Goal: Task Accomplishment & Management: Use online tool/utility

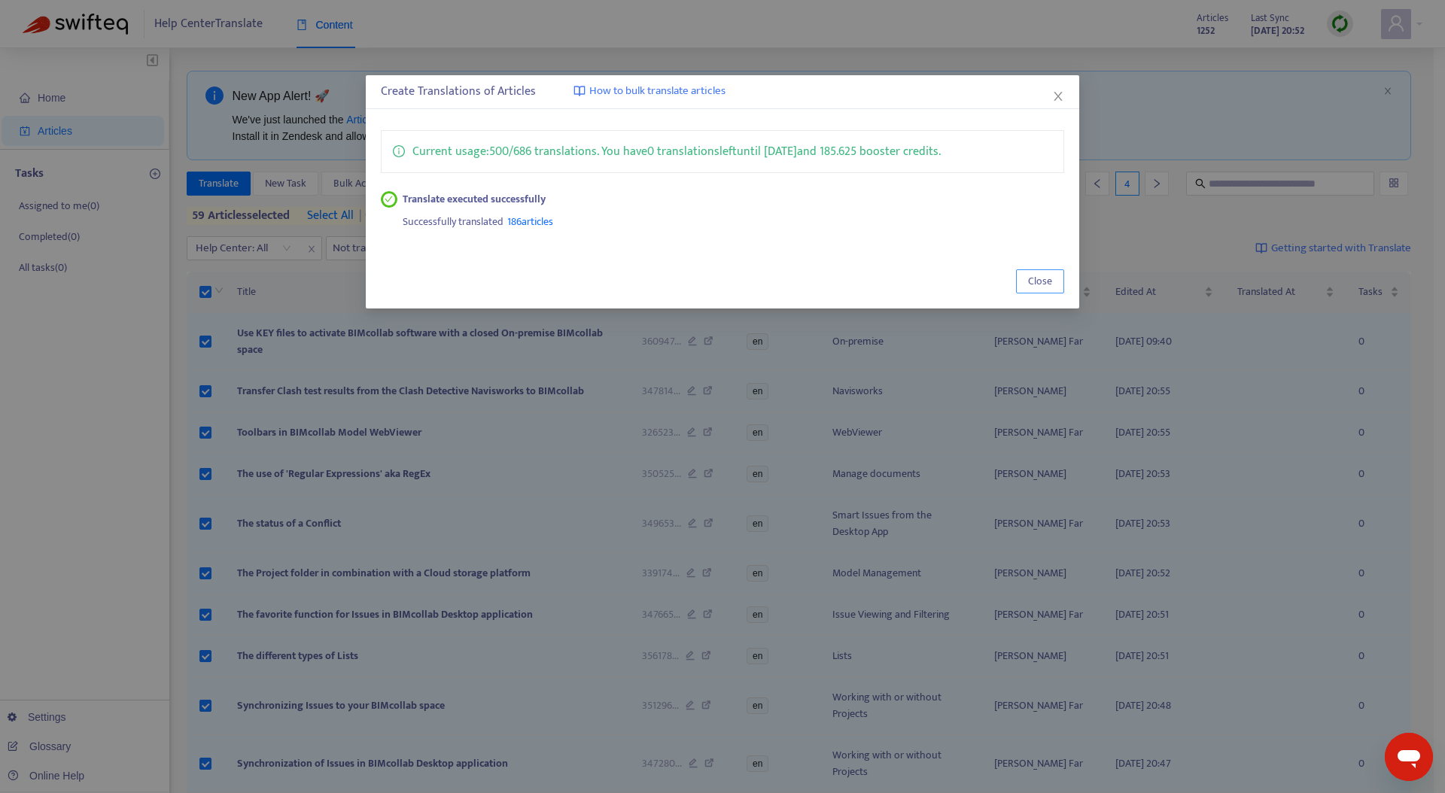
click at [1038, 285] on span "Close" at bounding box center [1040, 281] width 24 height 17
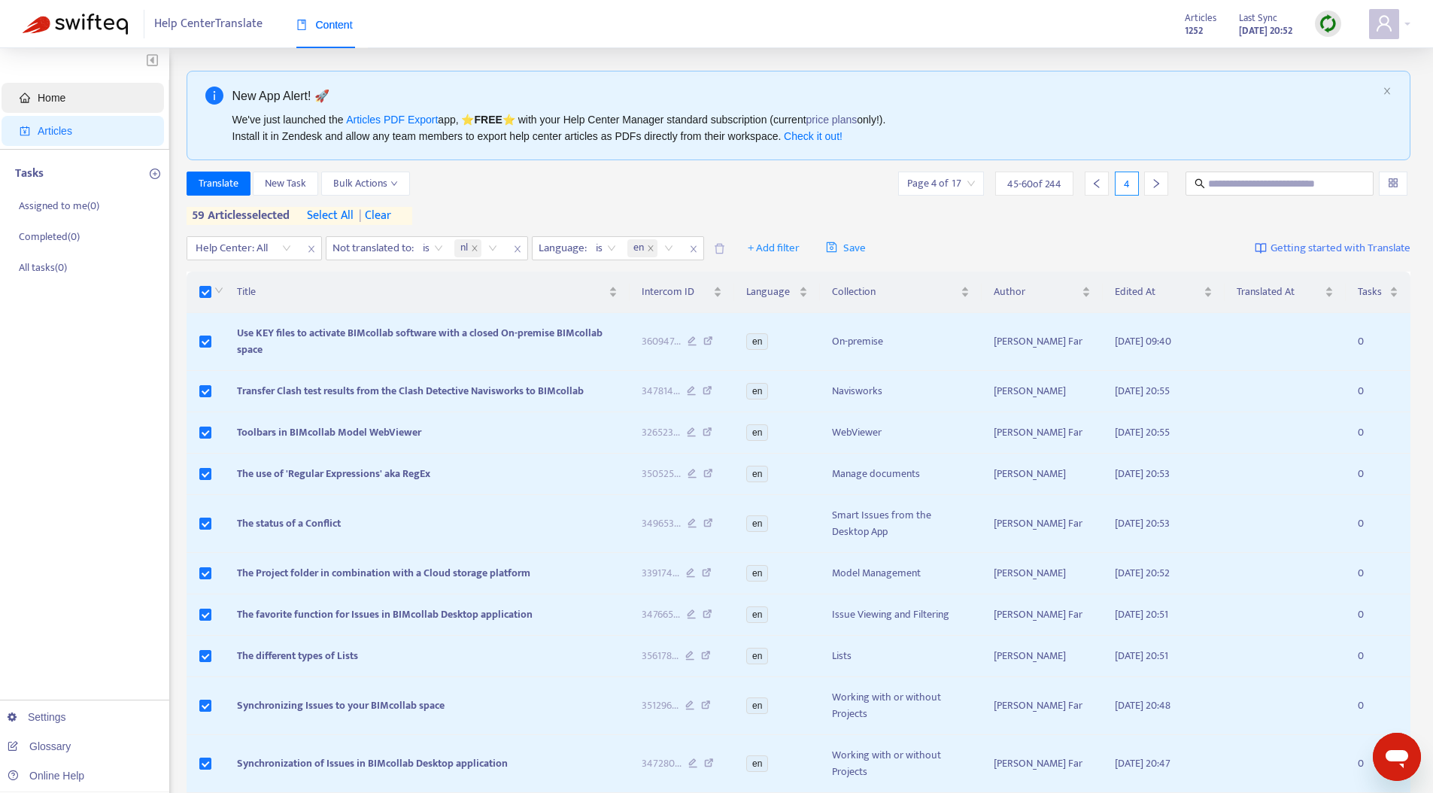
click at [79, 93] on span "Home" at bounding box center [86, 98] width 132 height 30
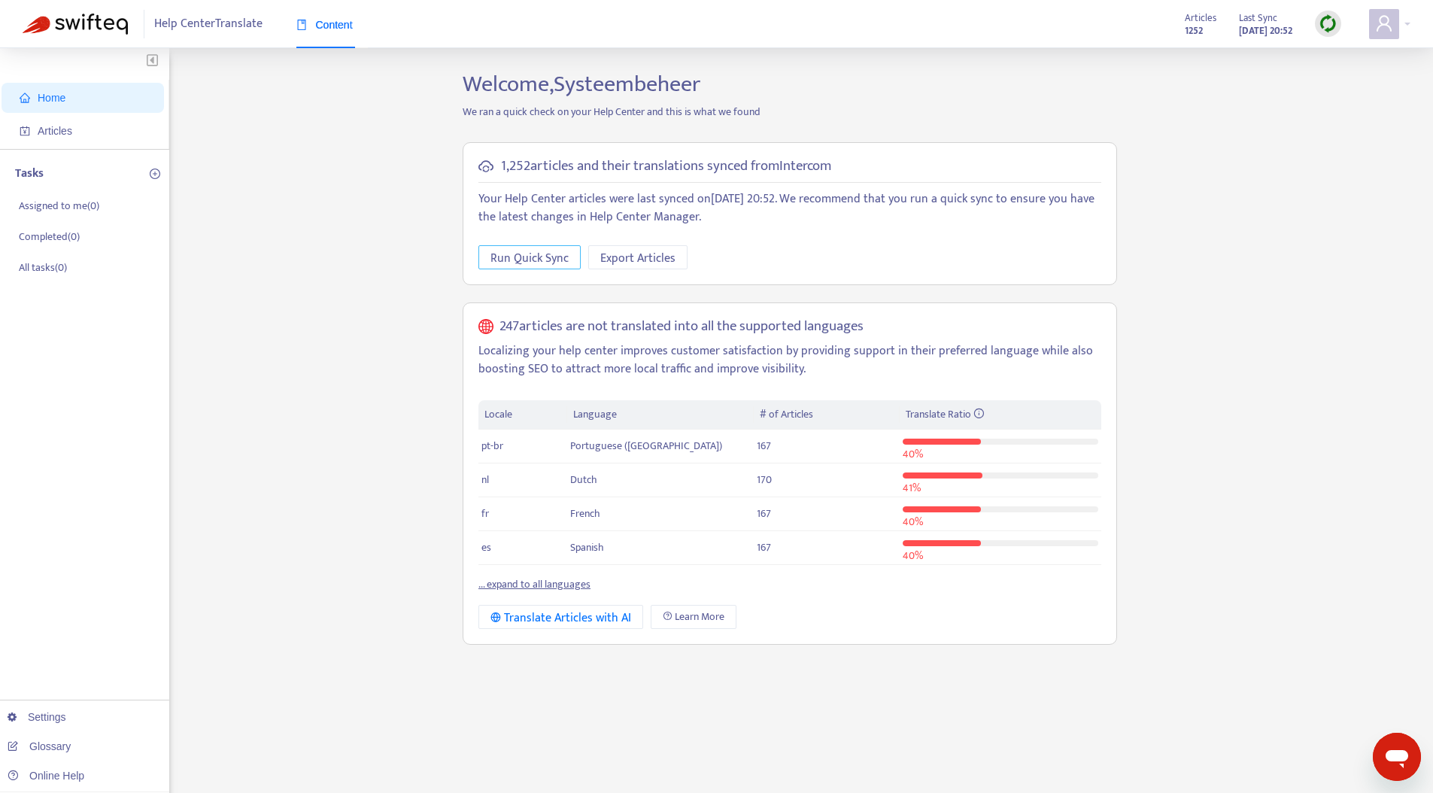
click at [525, 252] on span "Run Quick Sync" at bounding box center [530, 258] width 78 height 19
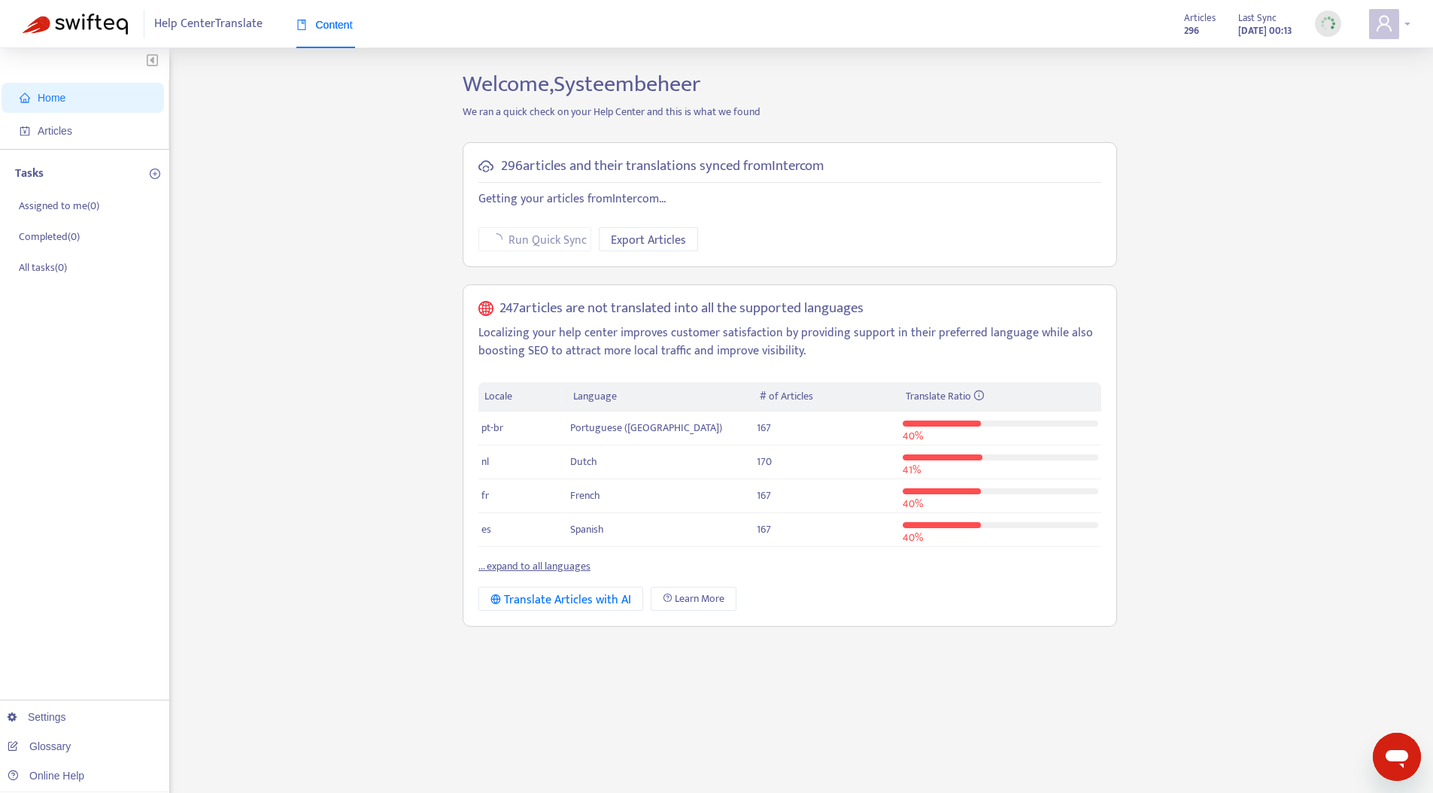
click at [1406, 24] on div at bounding box center [1389, 24] width 41 height 30
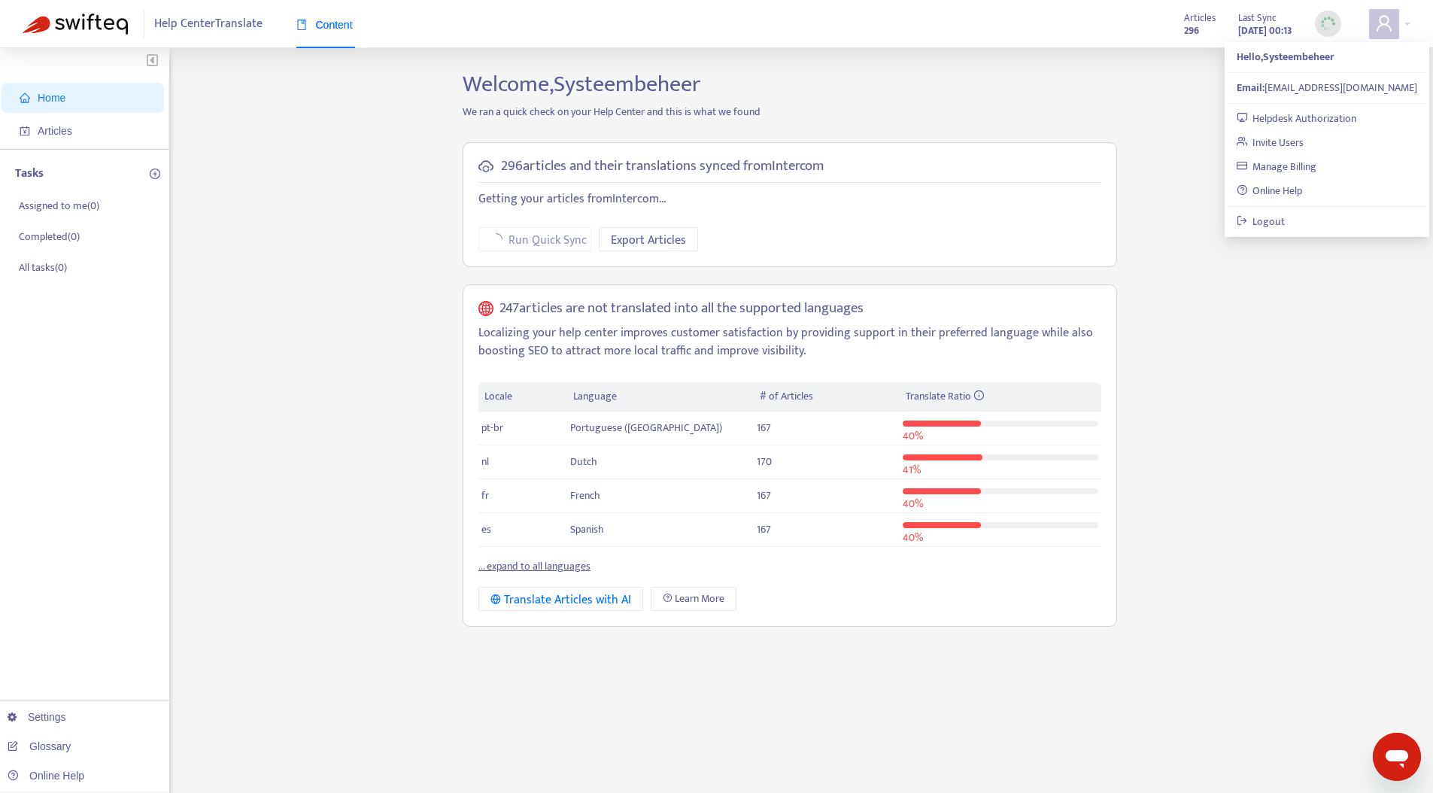
click at [946, 96] on h2 "Welcome, Systeembeheer" at bounding box center [789, 84] width 677 height 27
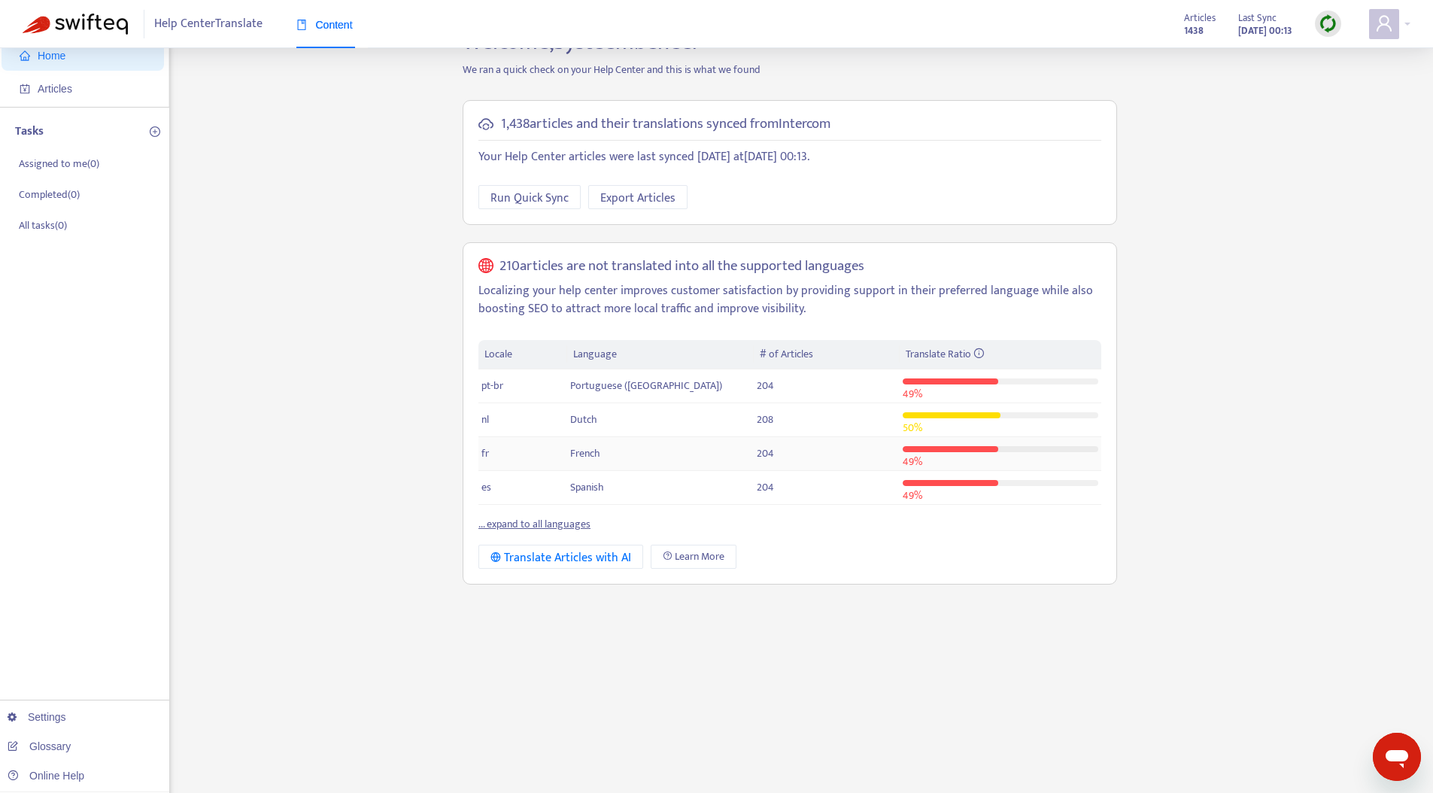
scroll to position [40, 0]
click at [515, 527] on link "... expand to all languages" at bounding box center [535, 526] width 112 height 17
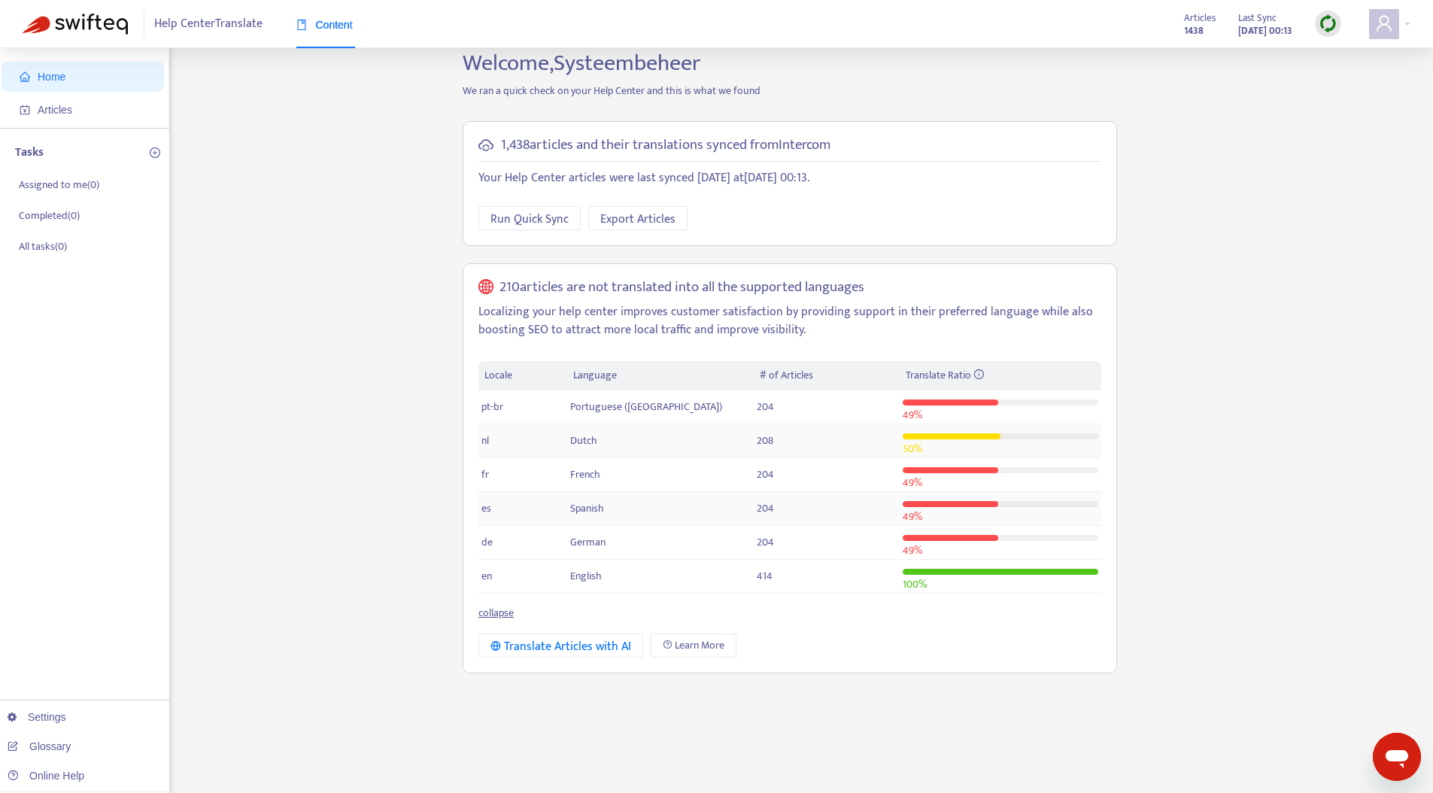
scroll to position [0, 0]
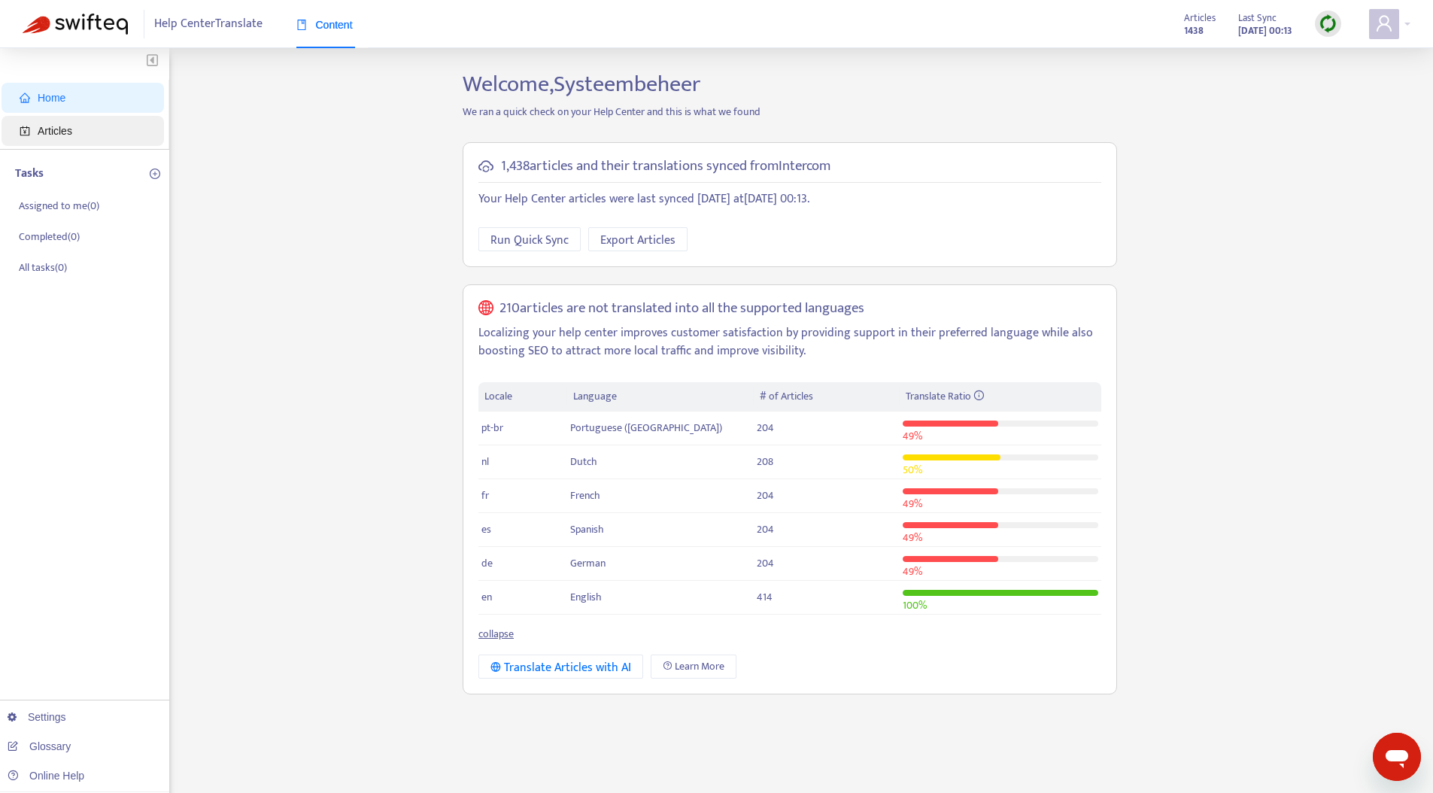
click at [89, 123] on span "Articles" at bounding box center [86, 131] width 132 height 30
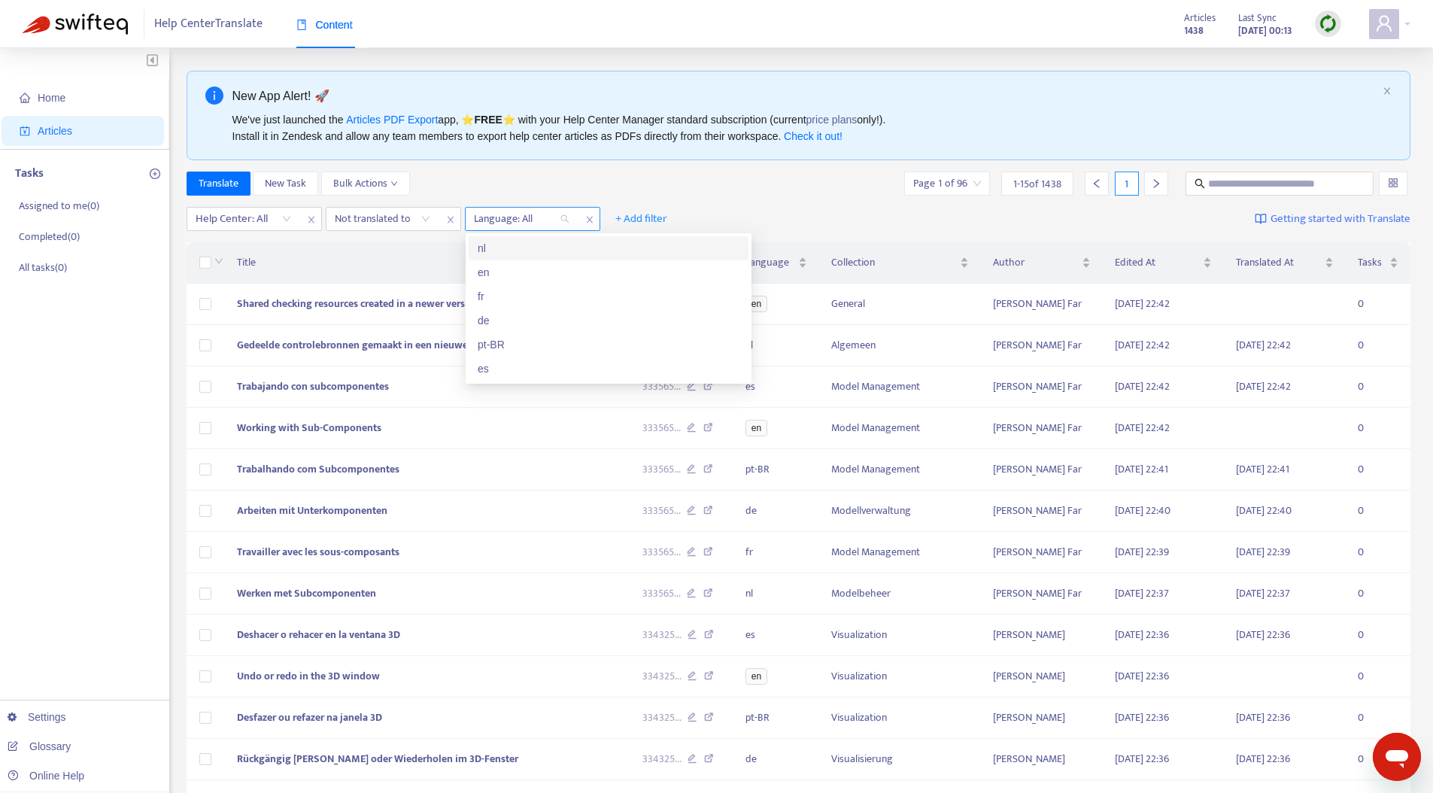
click at [553, 220] on div at bounding box center [514, 219] width 91 height 18
click at [524, 271] on div "en" at bounding box center [609, 272] width 262 height 17
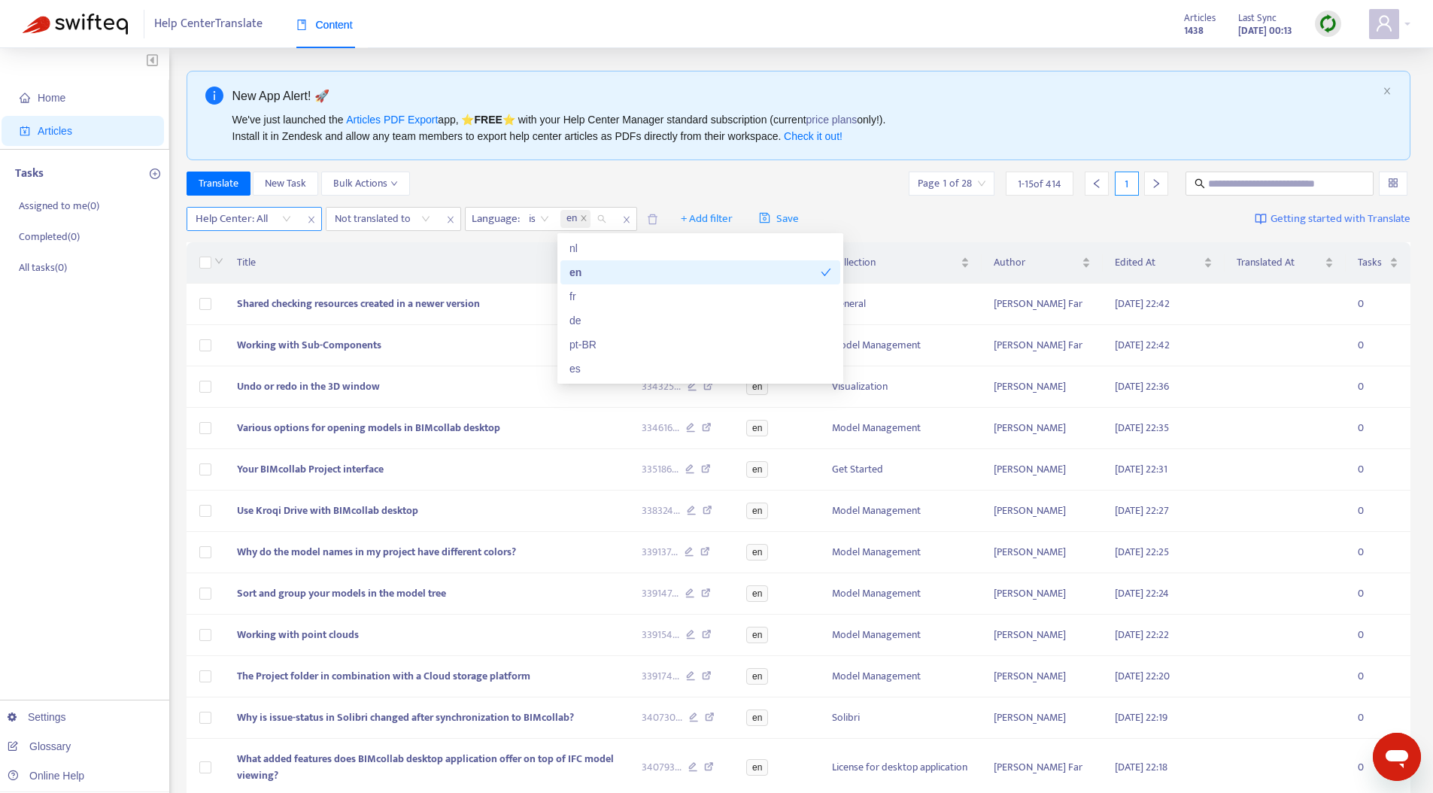
click at [255, 219] on div at bounding box center [235, 219] width 91 height 18
click at [277, 240] on div "BIMcollab Help Center" at bounding box center [330, 248] width 262 height 17
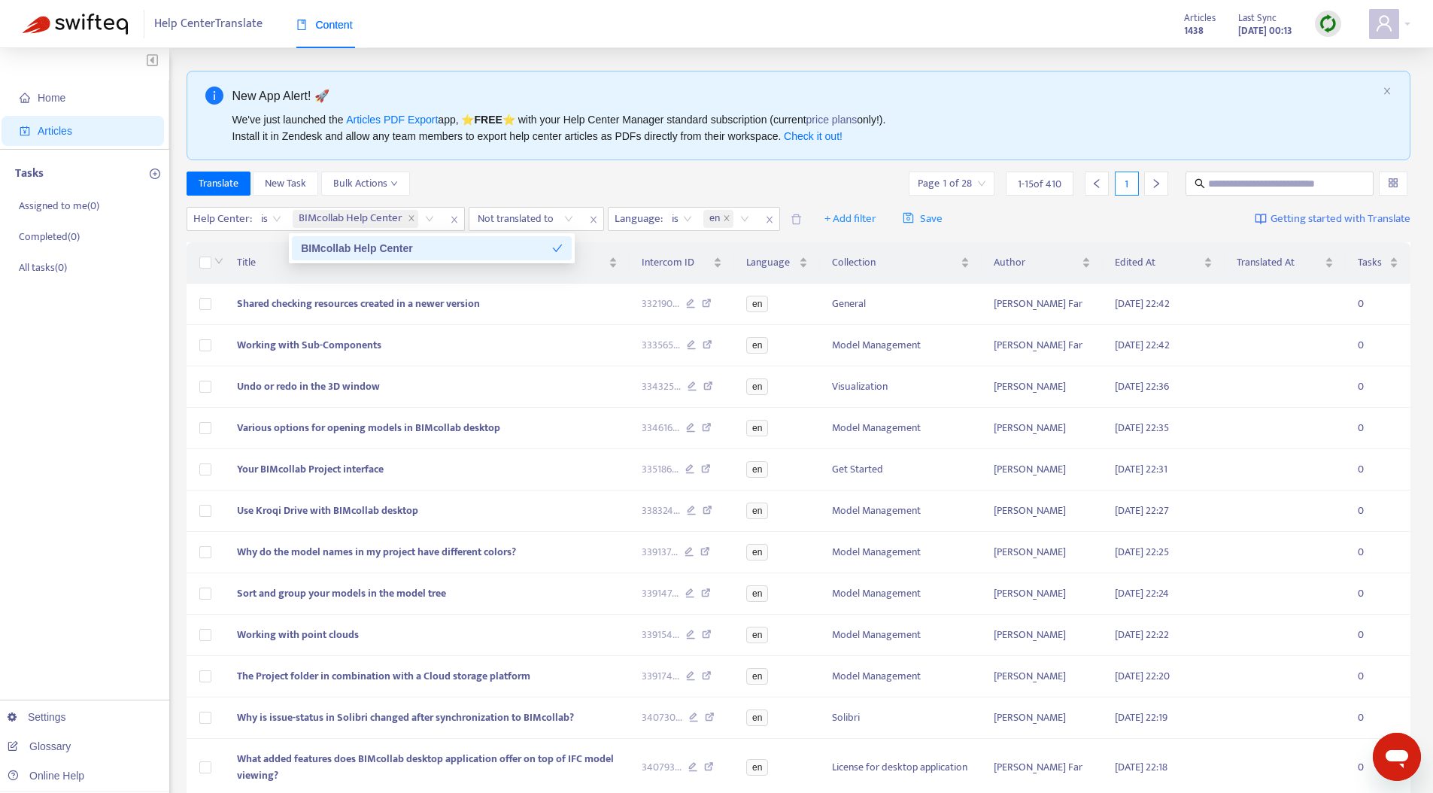
click at [530, 196] on div "Translate New Task Bulk Actions Page 1 of 28 1 - 15 of 410 1" at bounding box center [799, 187] width 1225 height 30
click at [521, 220] on div at bounding box center [518, 219] width 91 height 18
click at [526, 272] on div "en" at bounding box center [613, 272] width 262 height 17
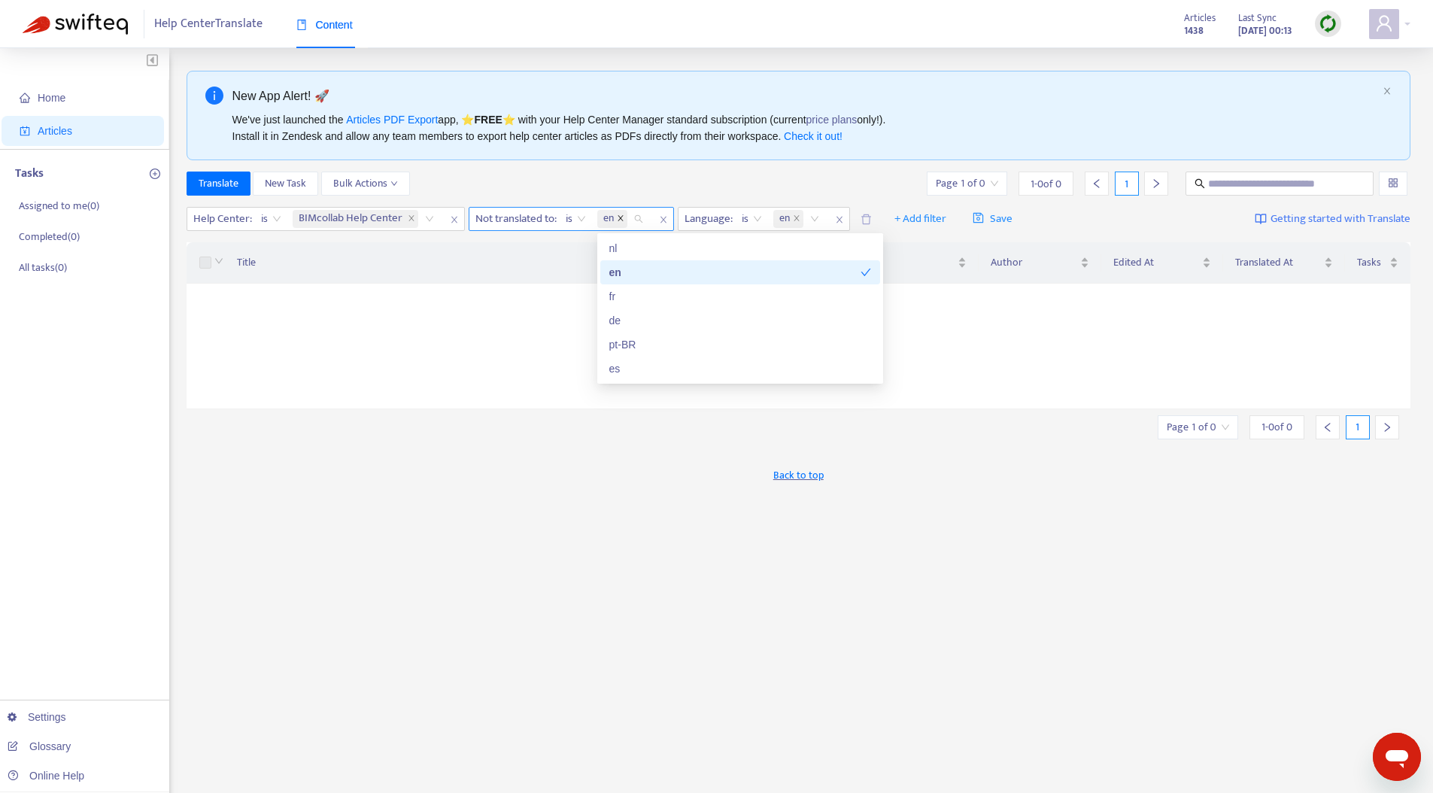
click at [625, 222] on span "close" at bounding box center [621, 218] width 8 height 9
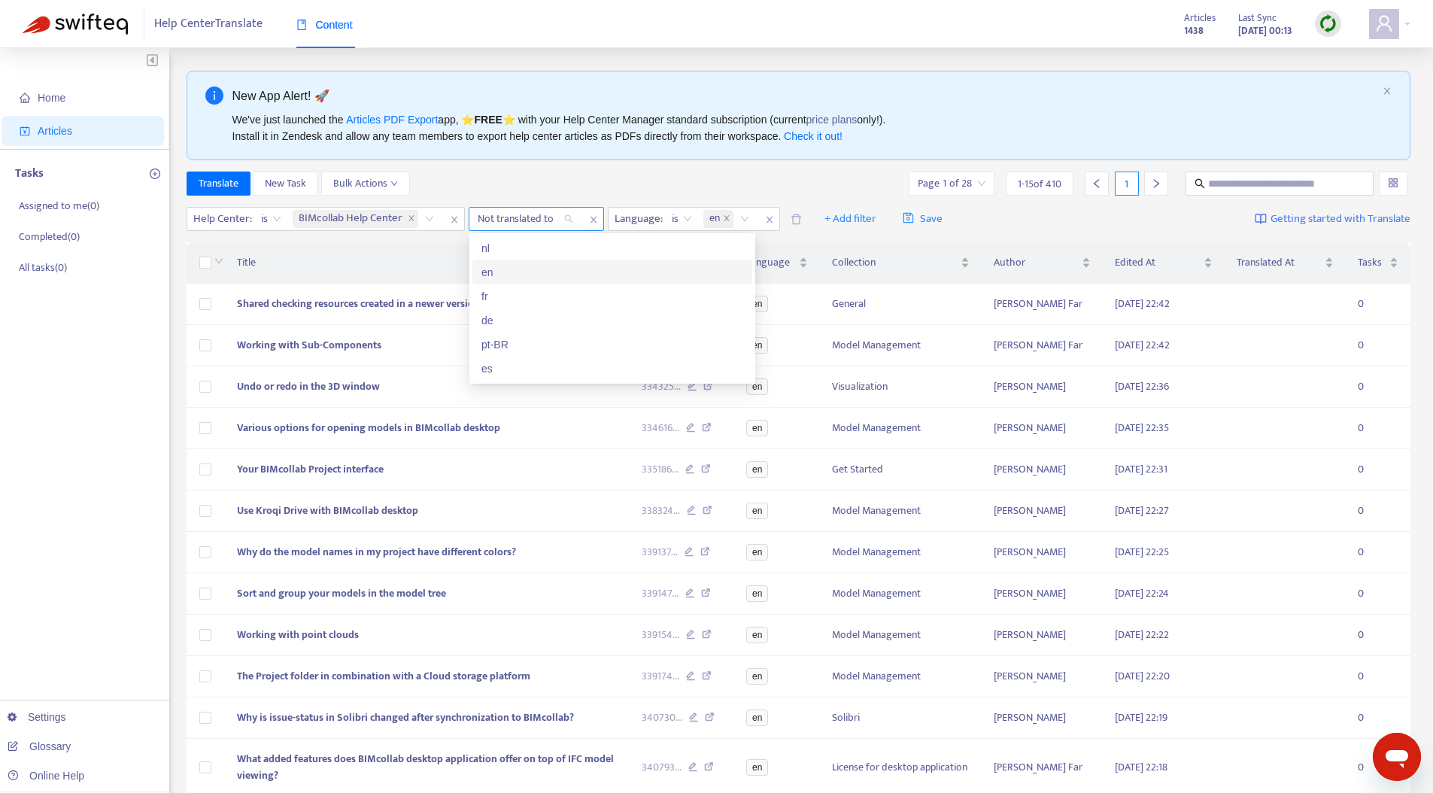
click at [517, 222] on div at bounding box center [518, 219] width 91 height 18
click at [515, 245] on div "nl" at bounding box center [613, 248] width 262 height 17
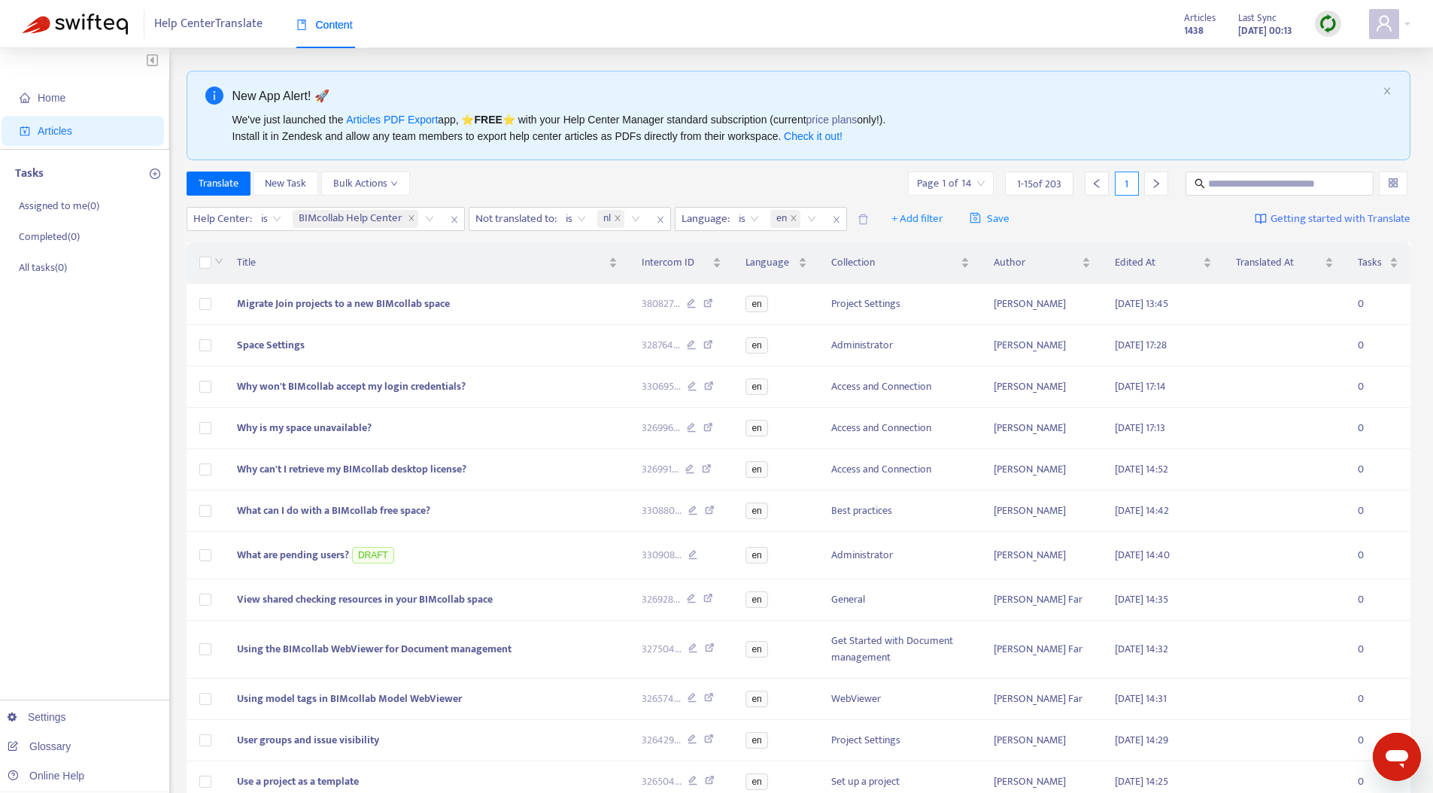
click at [546, 169] on div "New App Alert! 🚀 We've just launched the Articles PDF Export app, ⭐ FREE ⭐️ wit…" at bounding box center [799, 541] width 1225 height 941
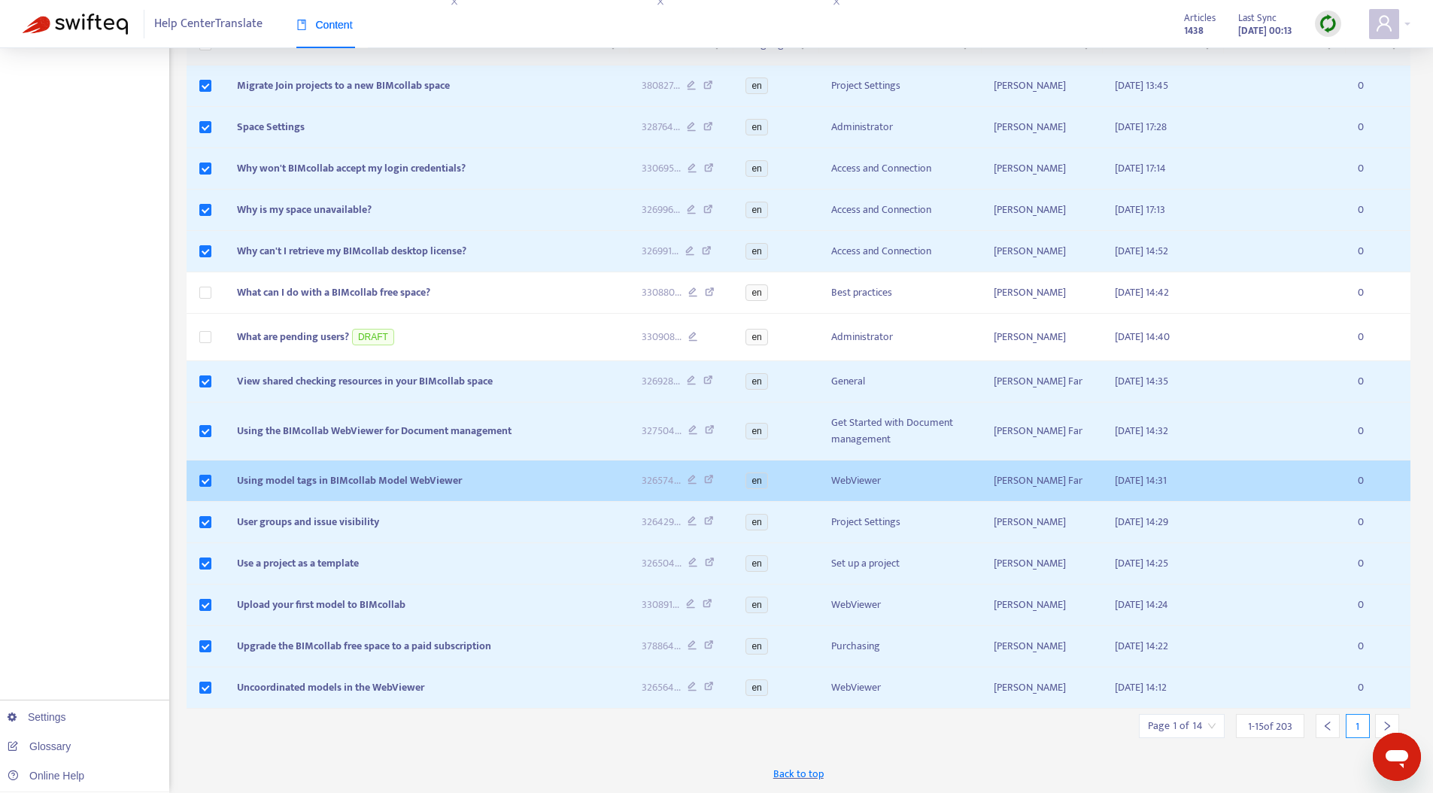
scroll to position [281, 0]
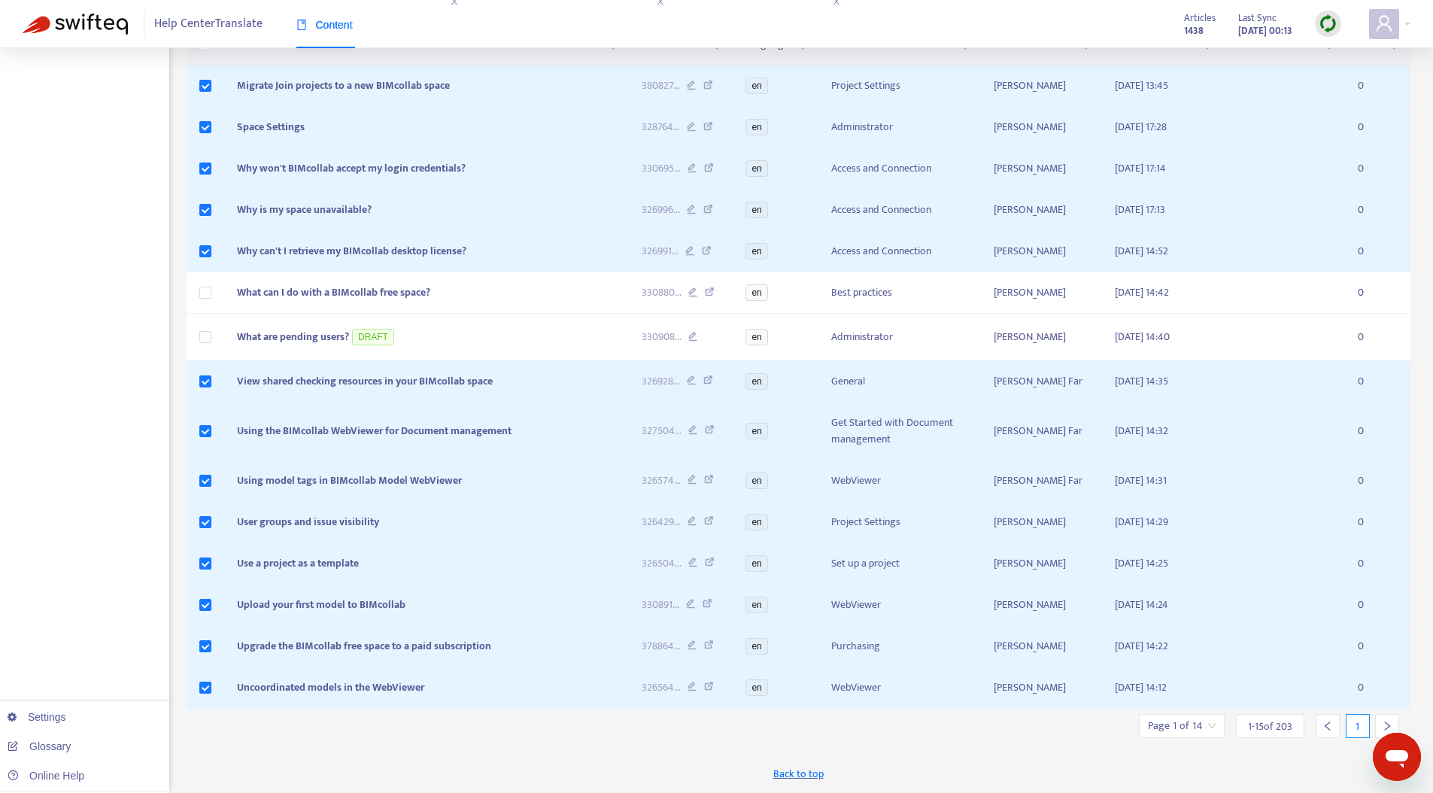
click at [1384, 722] on icon "right" at bounding box center [1387, 726] width 11 height 11
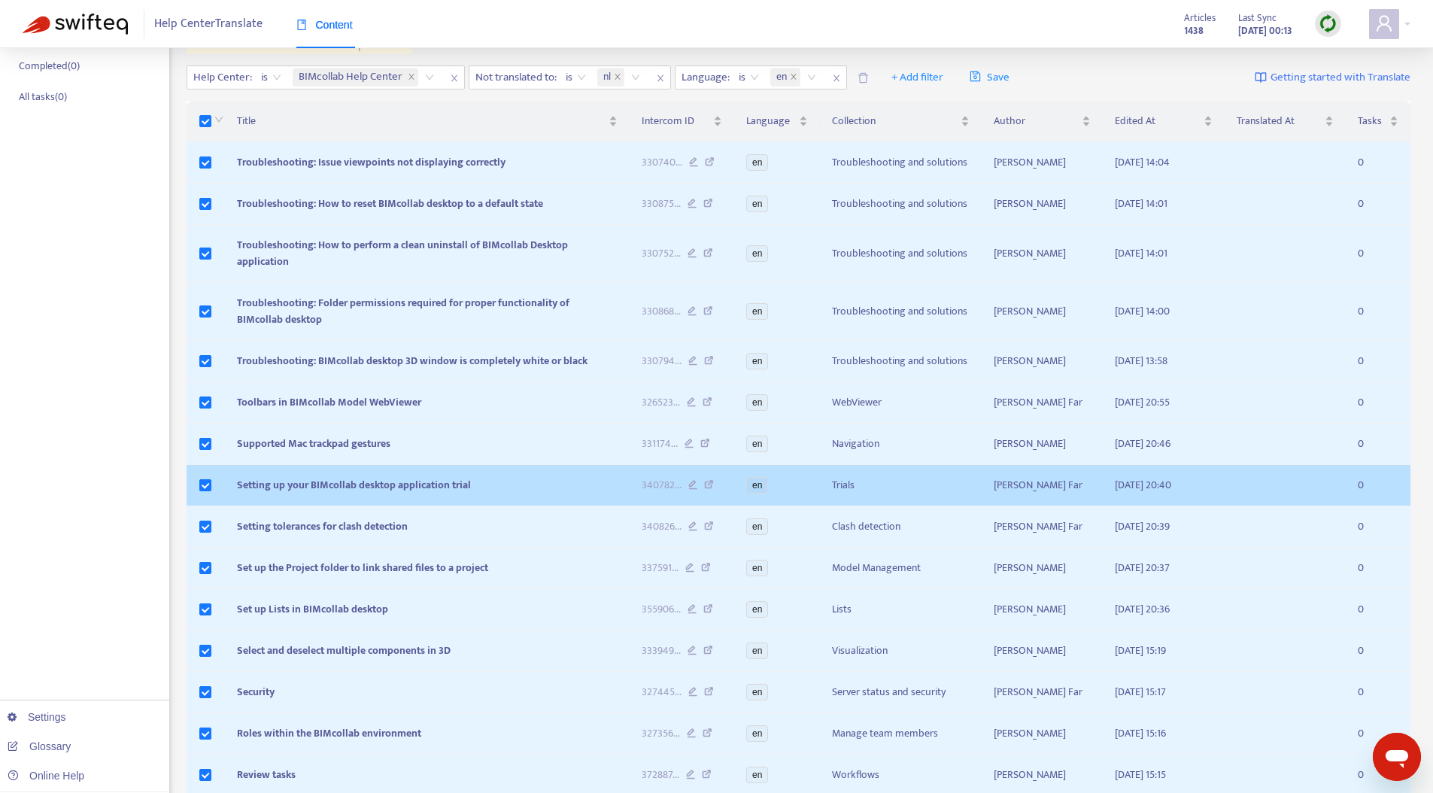
scroll to position [275, 0]
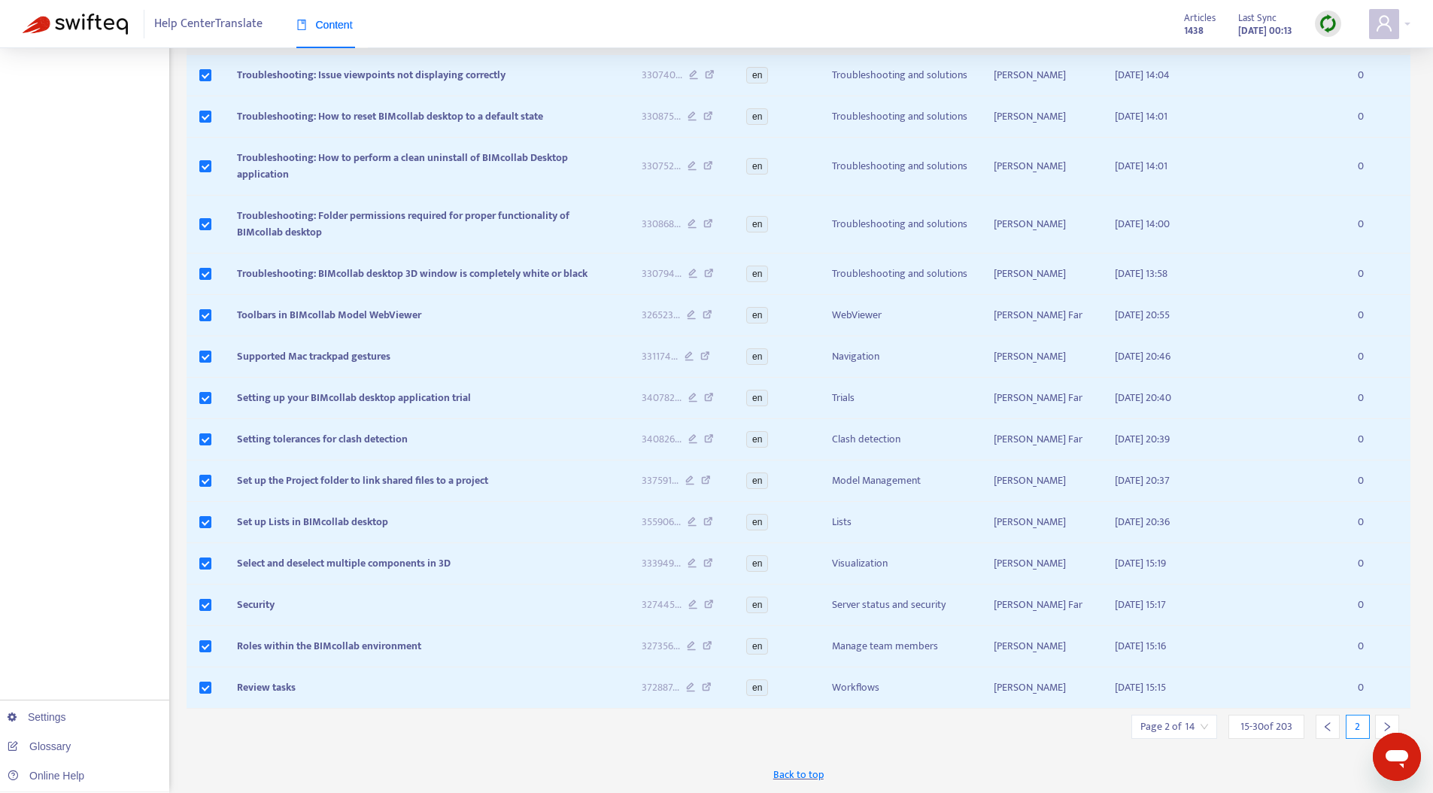
click at [1387, 726] on icon "right" at bounding box center [1387, 727] width 11 height 11
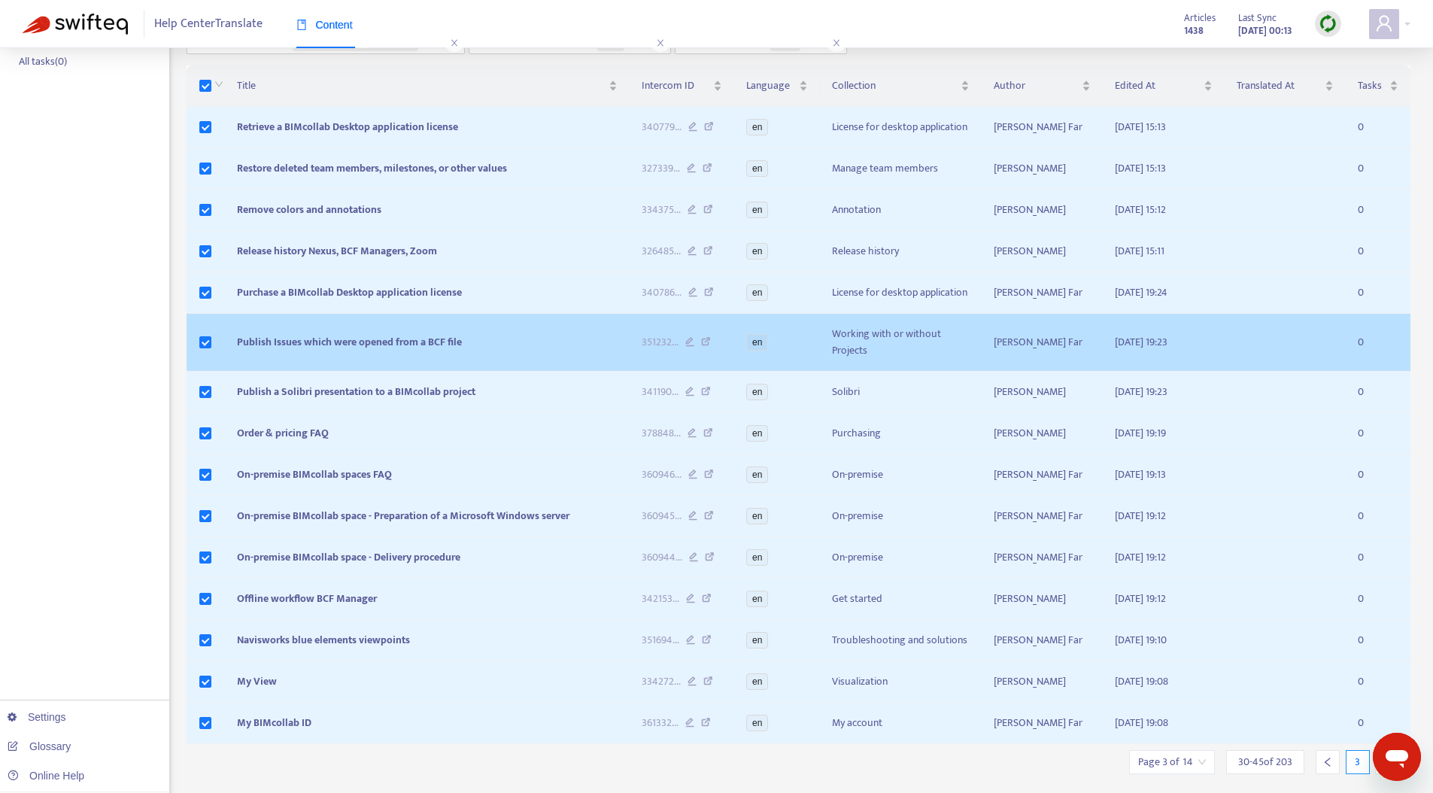
scroll to position [258, 0]
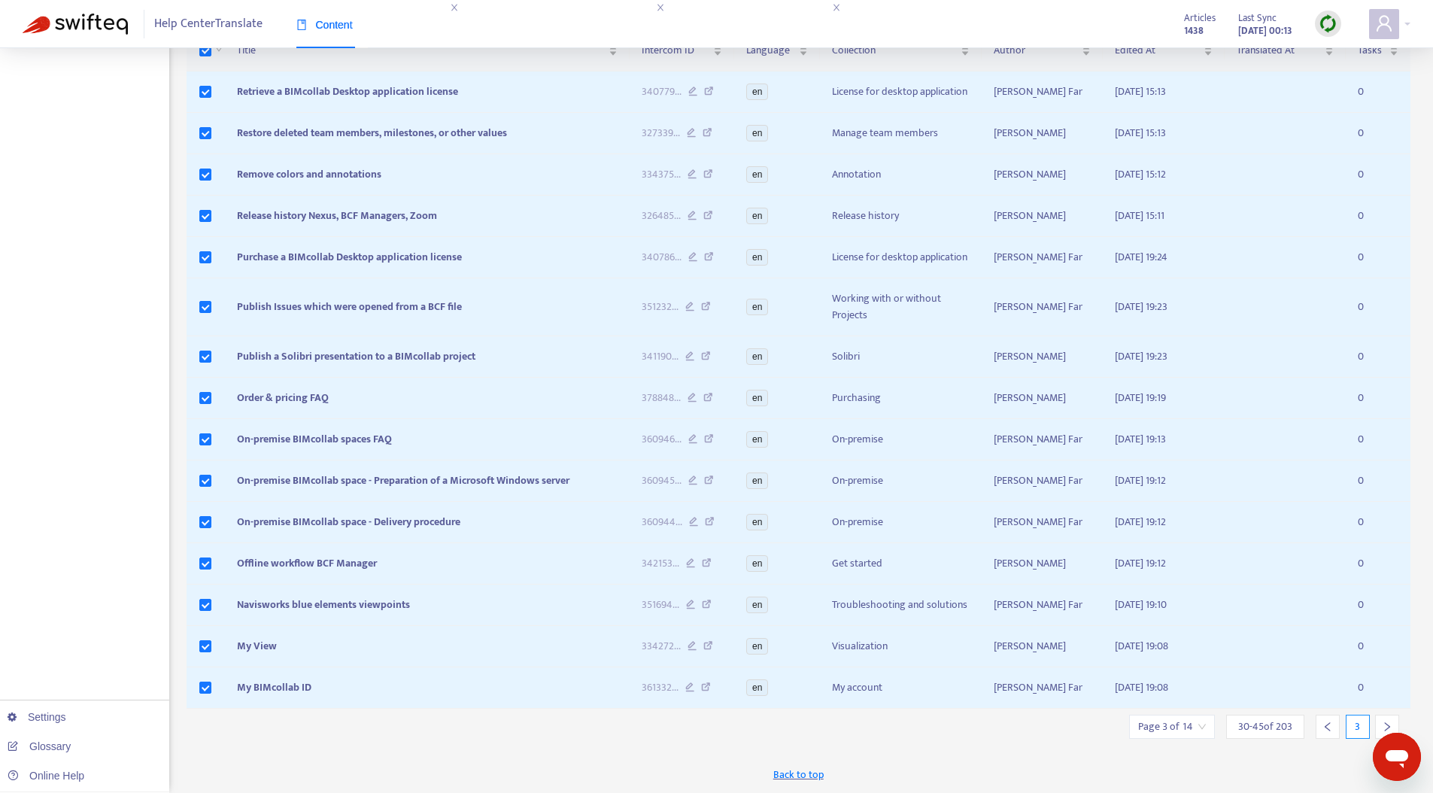
click at [1389, 725] on icon "right" at bounding box center [1387, 727] width 11 height 11
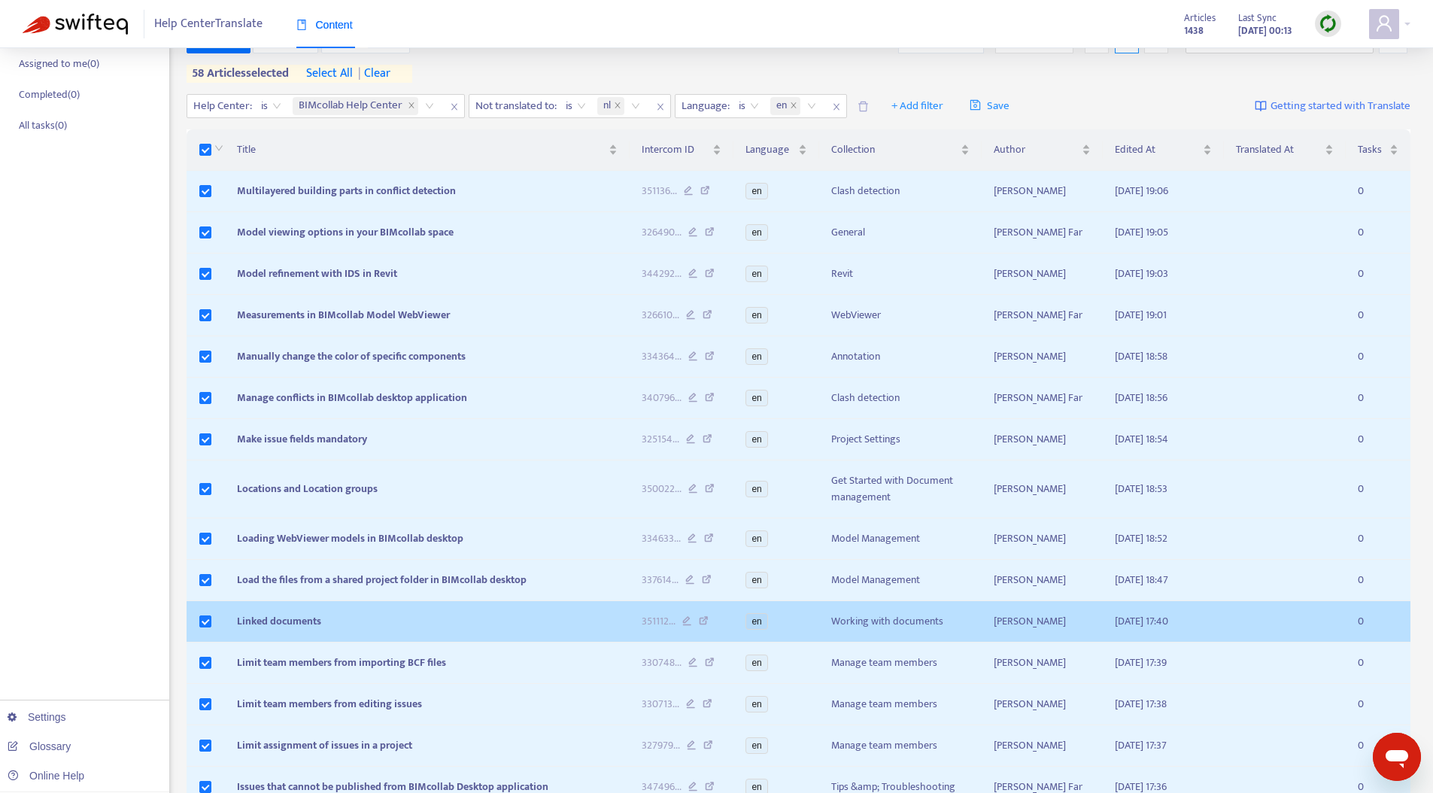
scroll to position [242, 0]
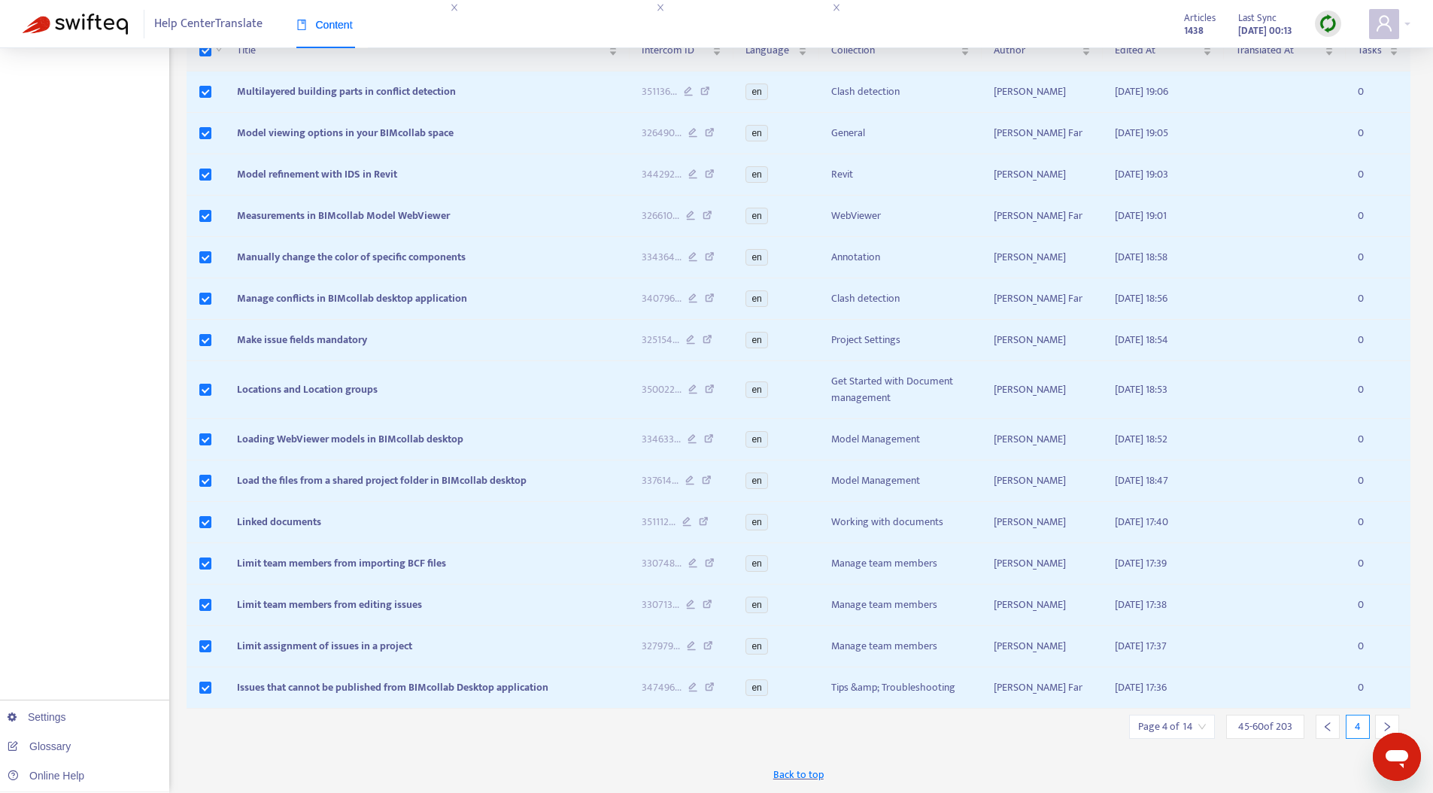
click at [1386, 722] on icon "right" at bounding box center [1387, 727] width 11 height 11
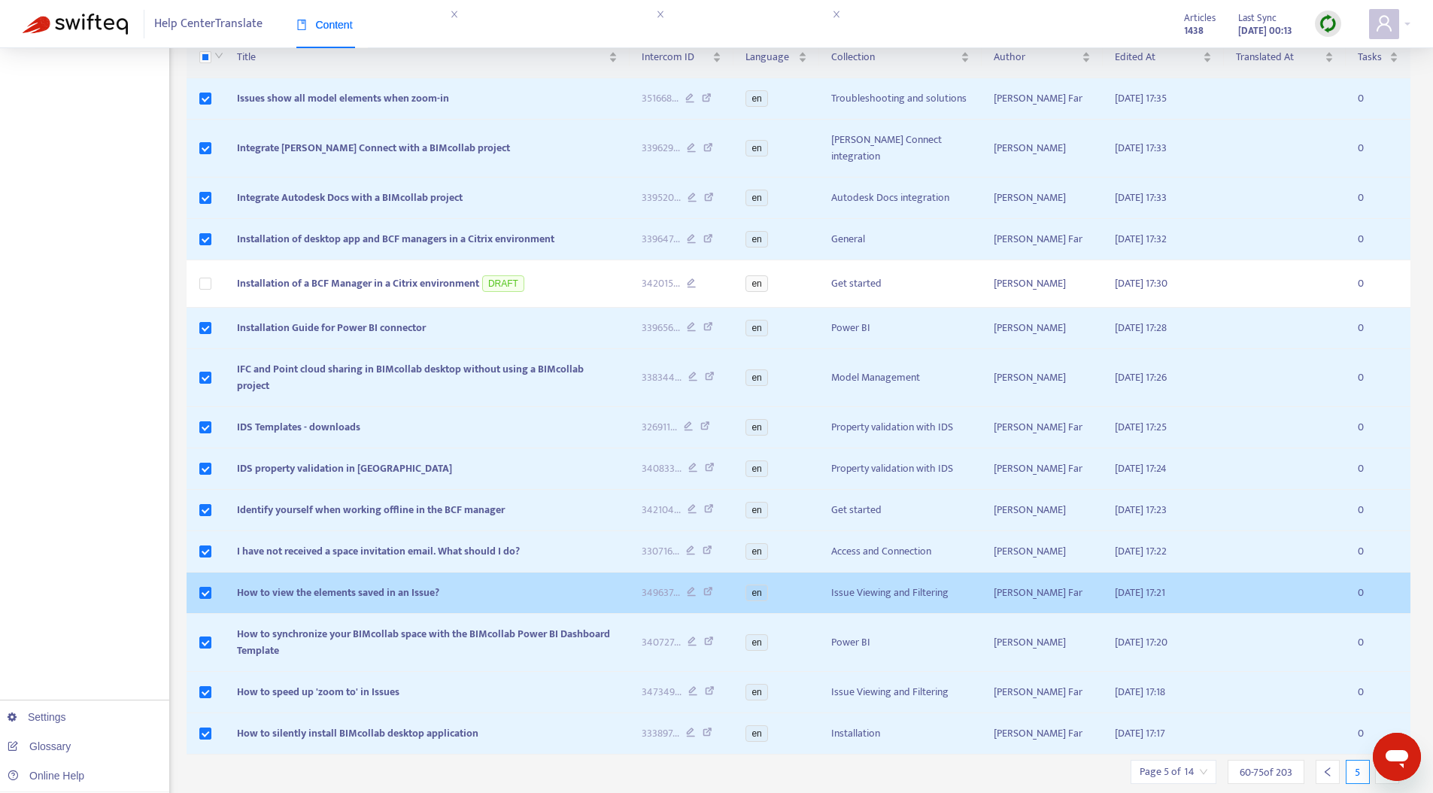
scroll to position [248, 0]
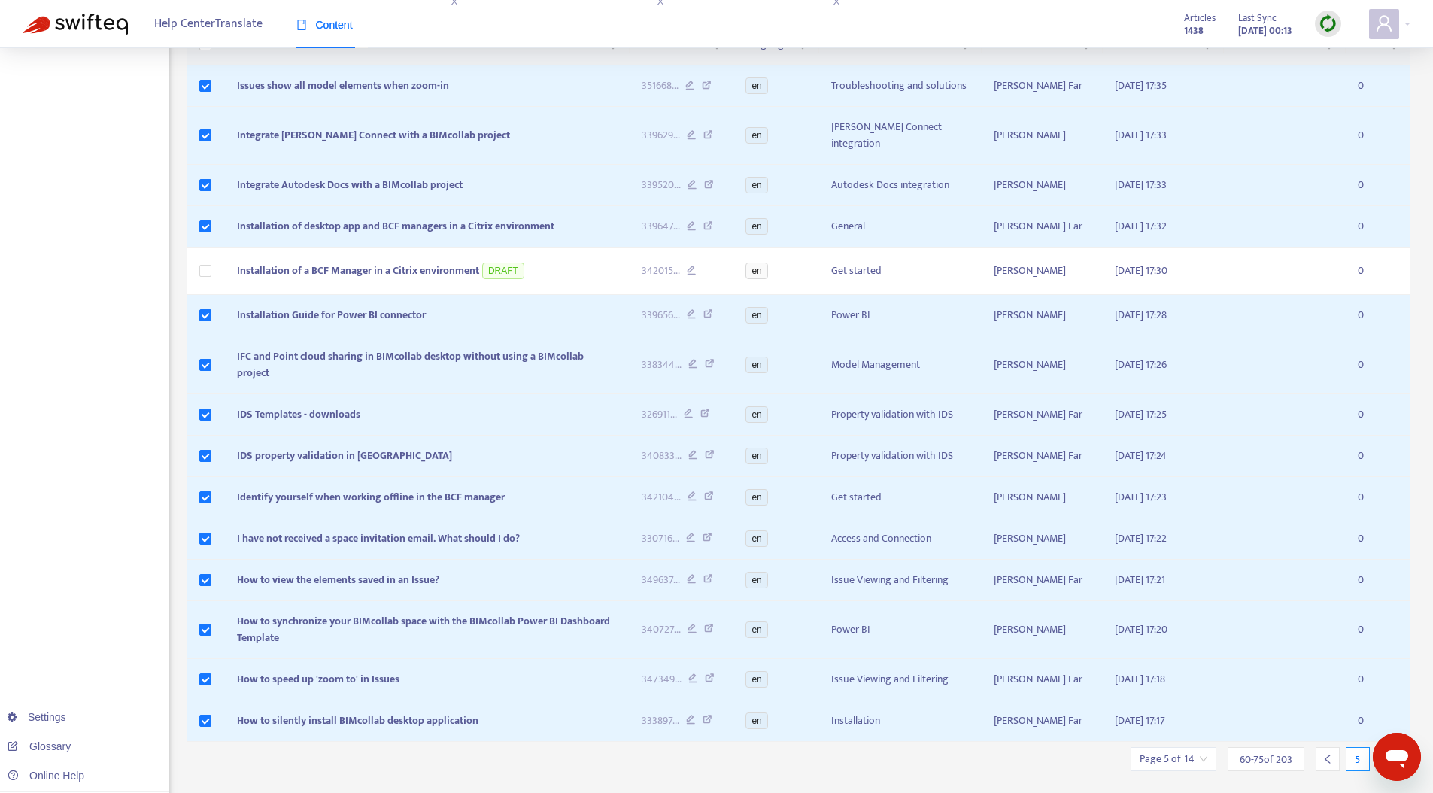
click at [1330, 754] on icon "left" at bounding box center [1328, 759] width 11 height 11
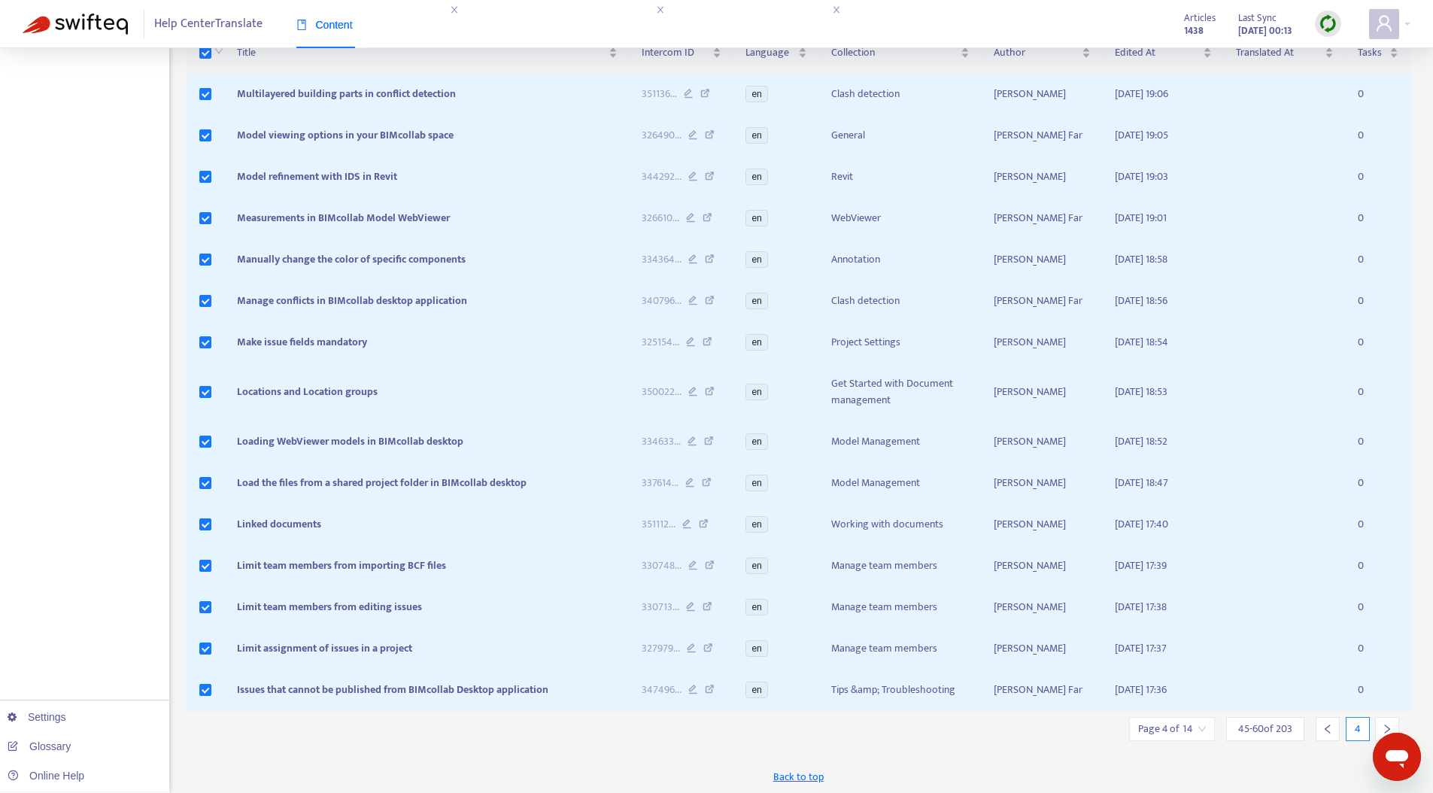
scroll to position [242, 0]
click at [1328, 726] on icon "left" at bounding box center [1328, 727] width 11 height 11
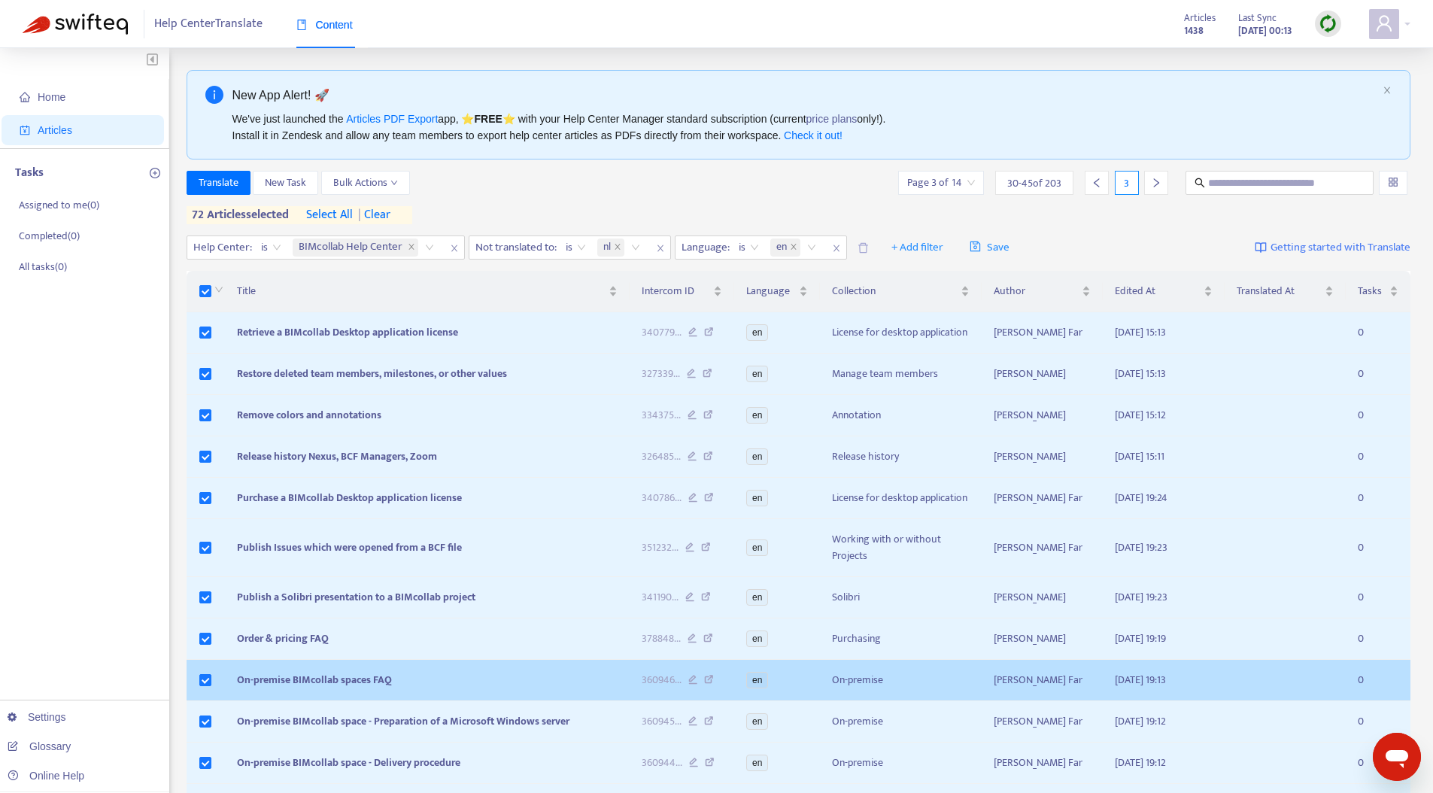
scroll to position [0, 0]
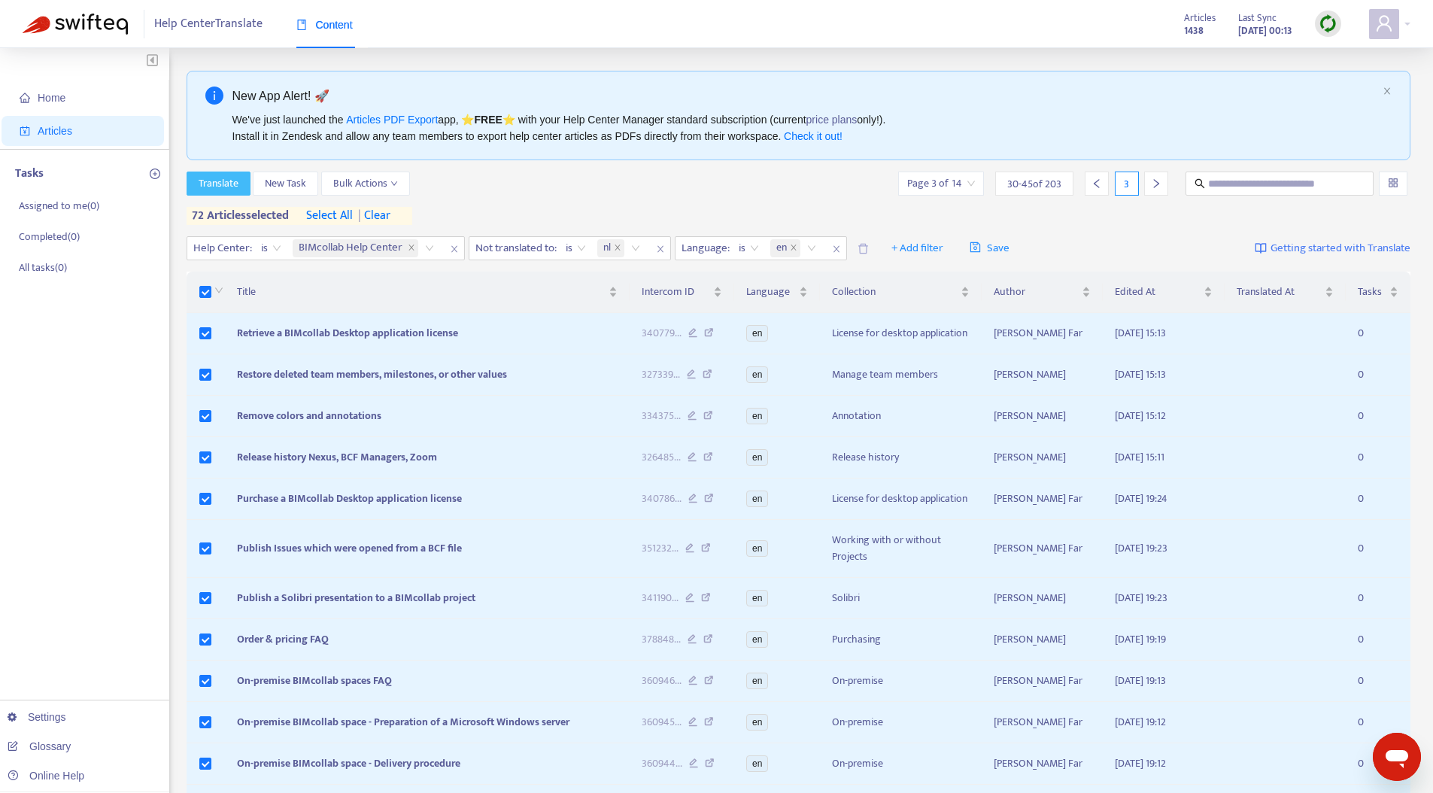
click at [235, 182] on span "Translate" at bounding box center [219, 183] width 40 height 17
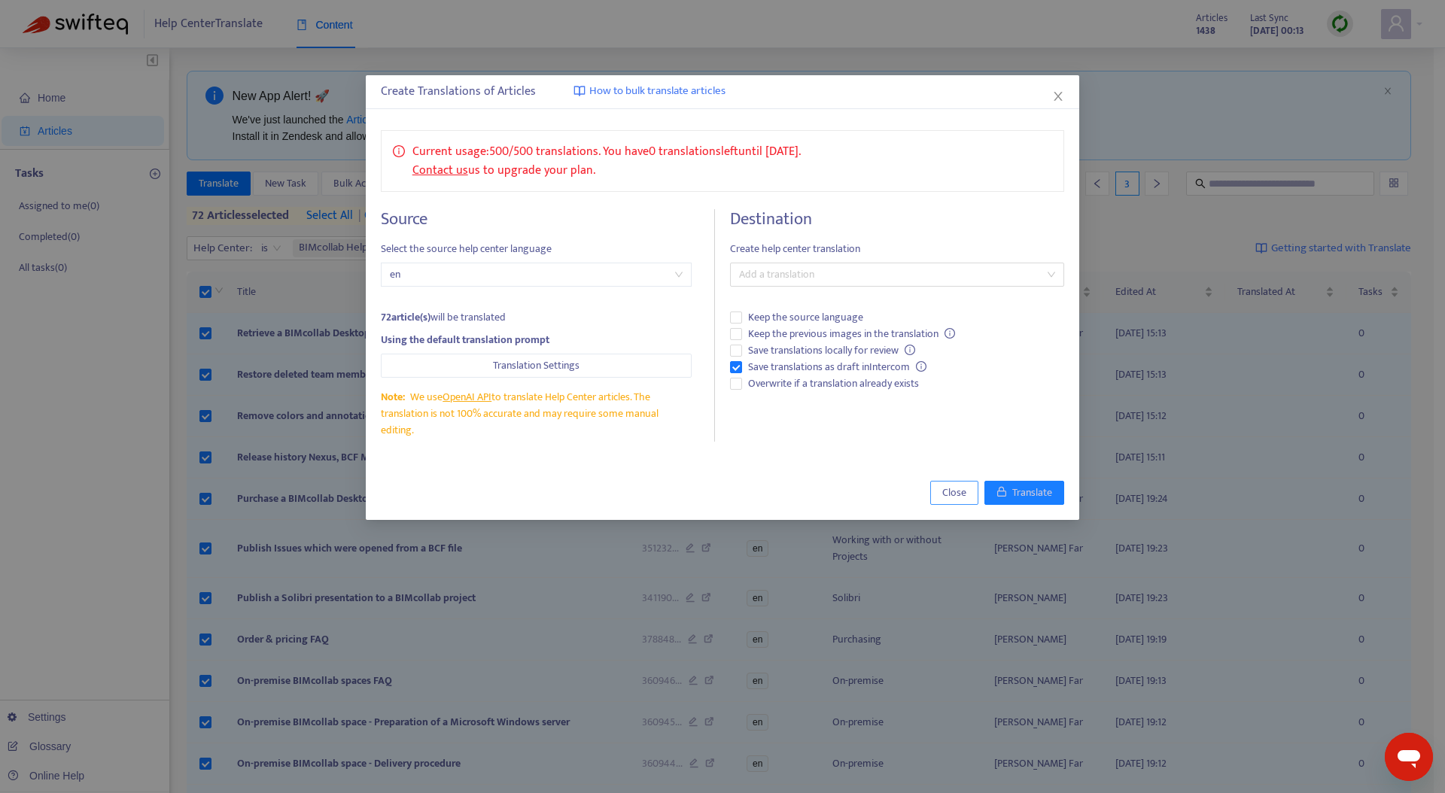
click at [946, 492] on span "Close" at bounding box center [954, 493] width 24 height 17
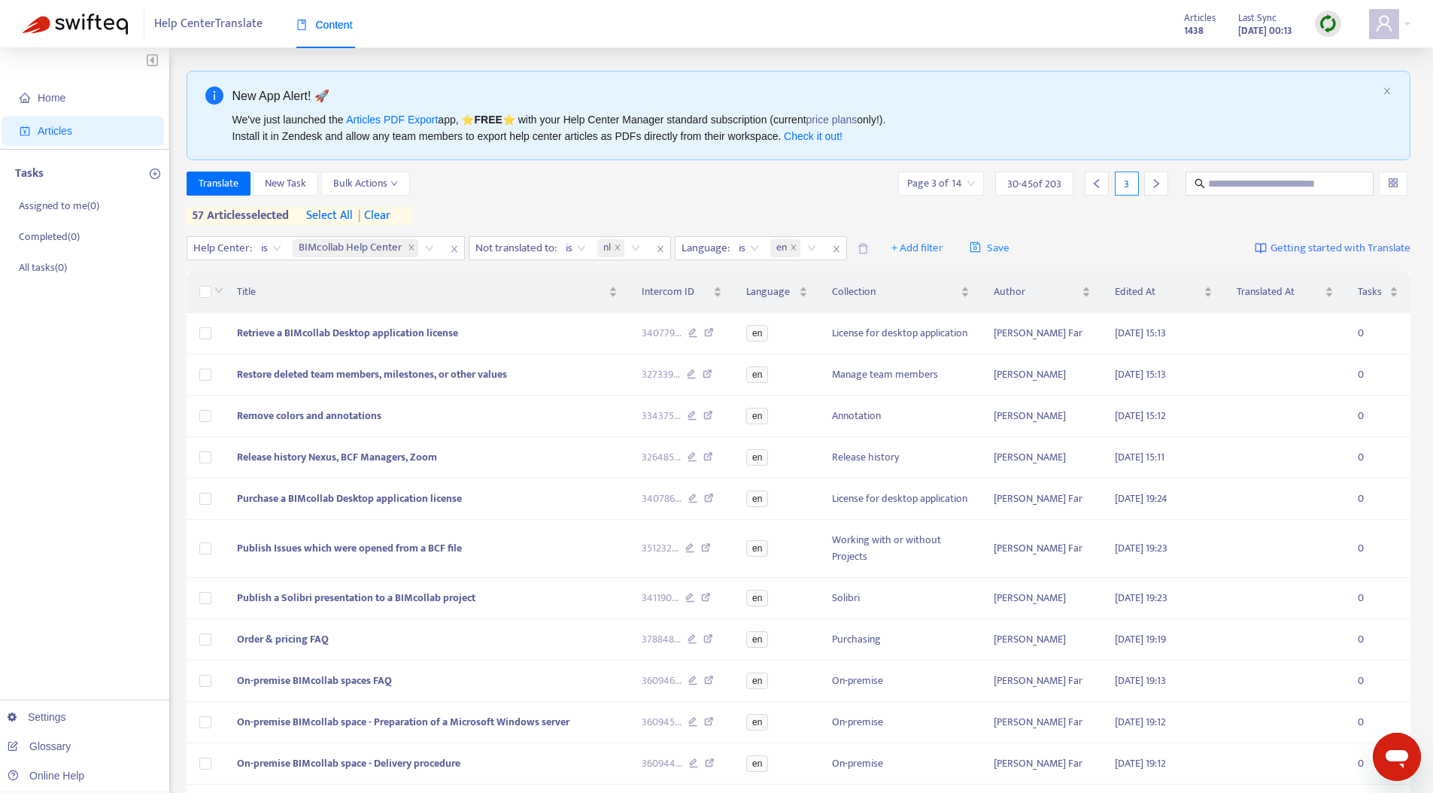
click at [378, 217] on span "| clear" at bounding box center [372, 216] width 38 height 18
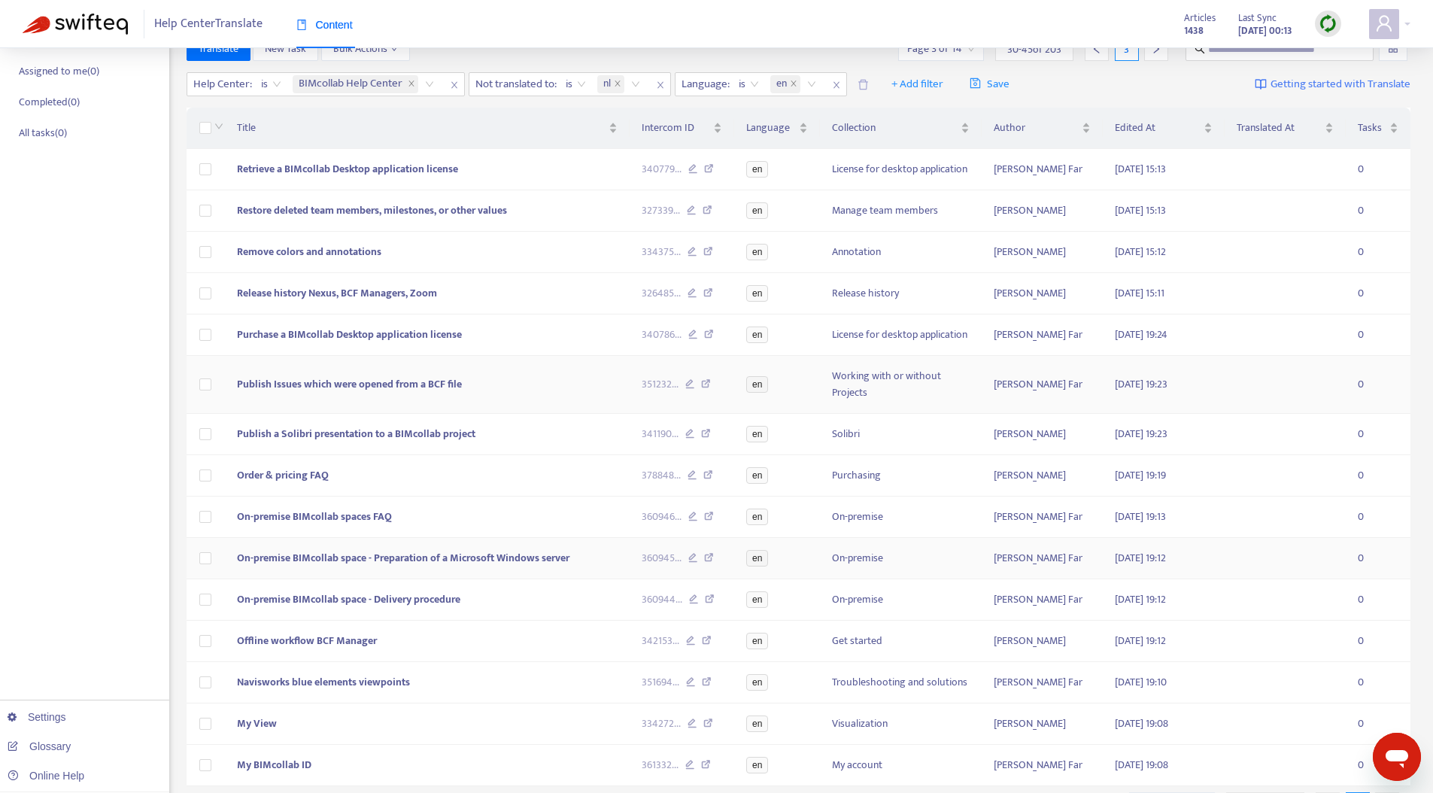
scroll to position [229, 0]
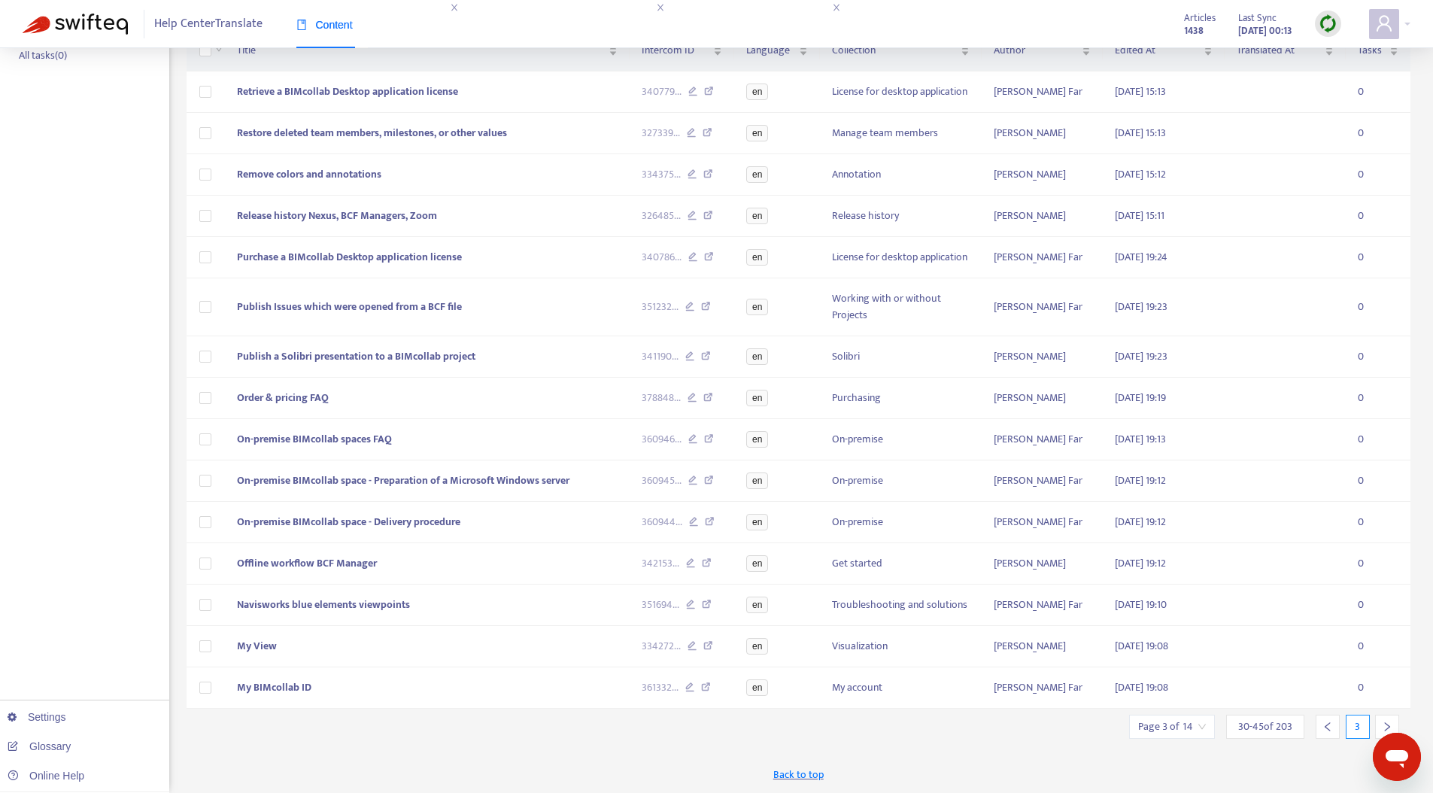
click at [1330, 731] on icon "left" at bounding box center [1328, 727] width 11 height 11
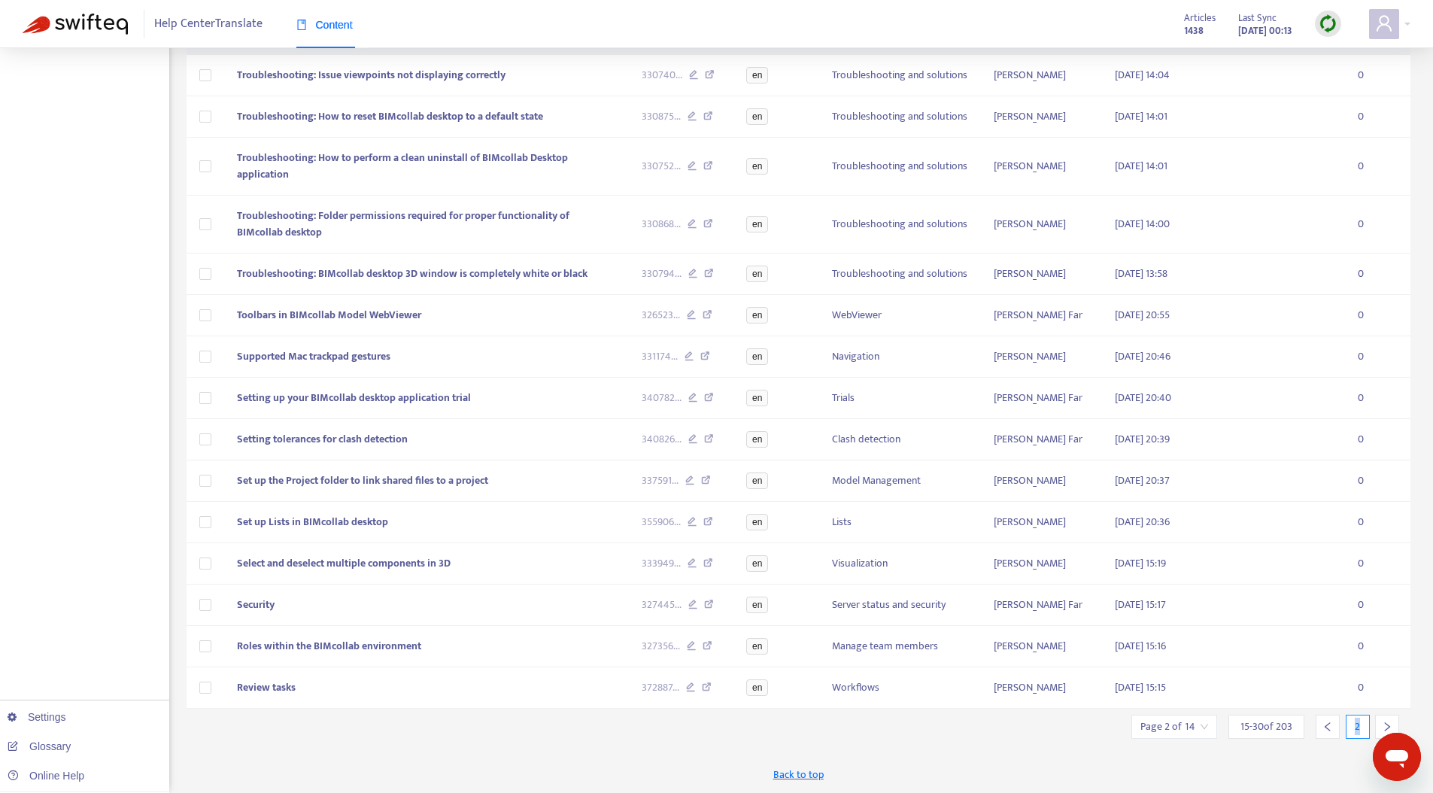
click at [1329, 731] on div at bounding box center [1328, 727] width 24 height 24
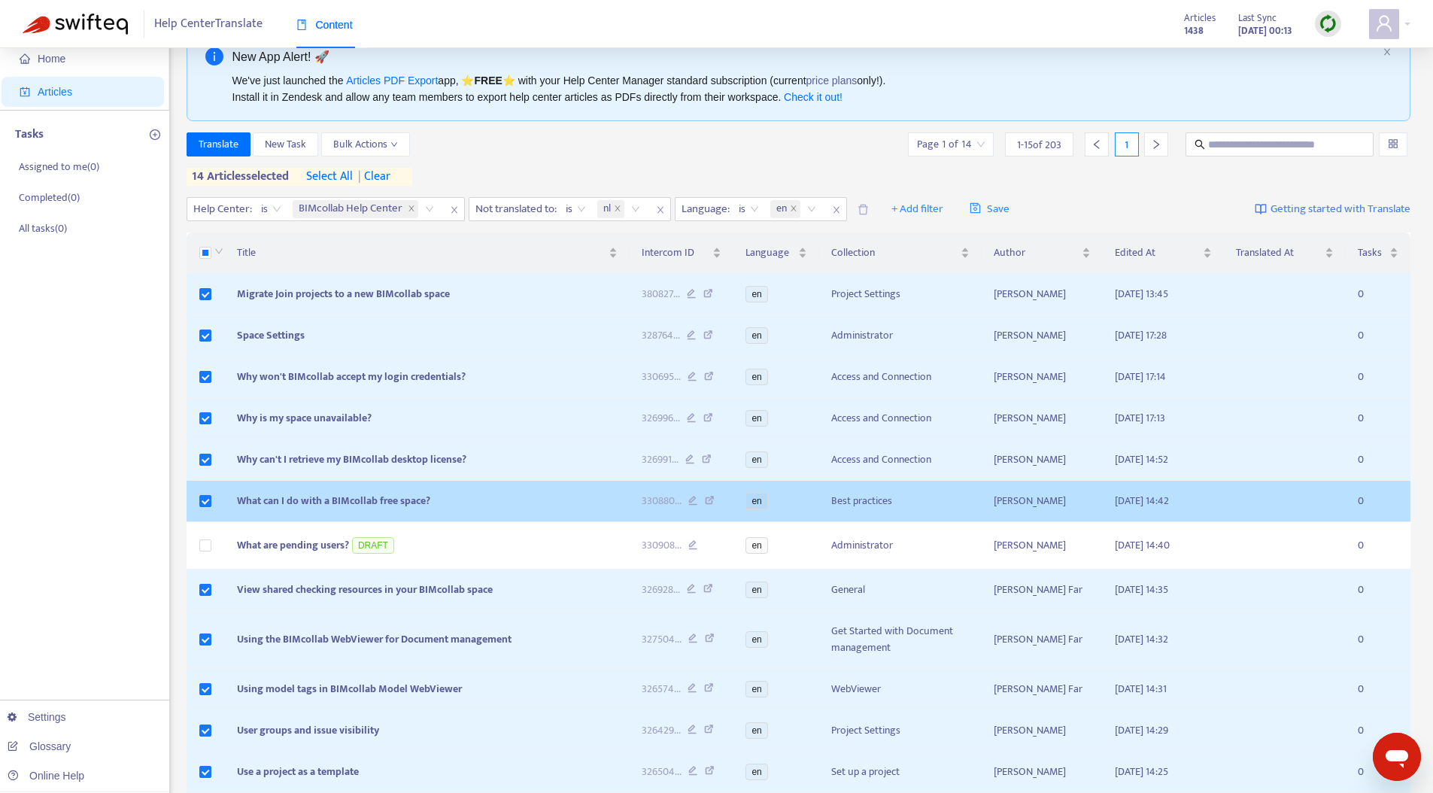
scroll to position [0, 0]
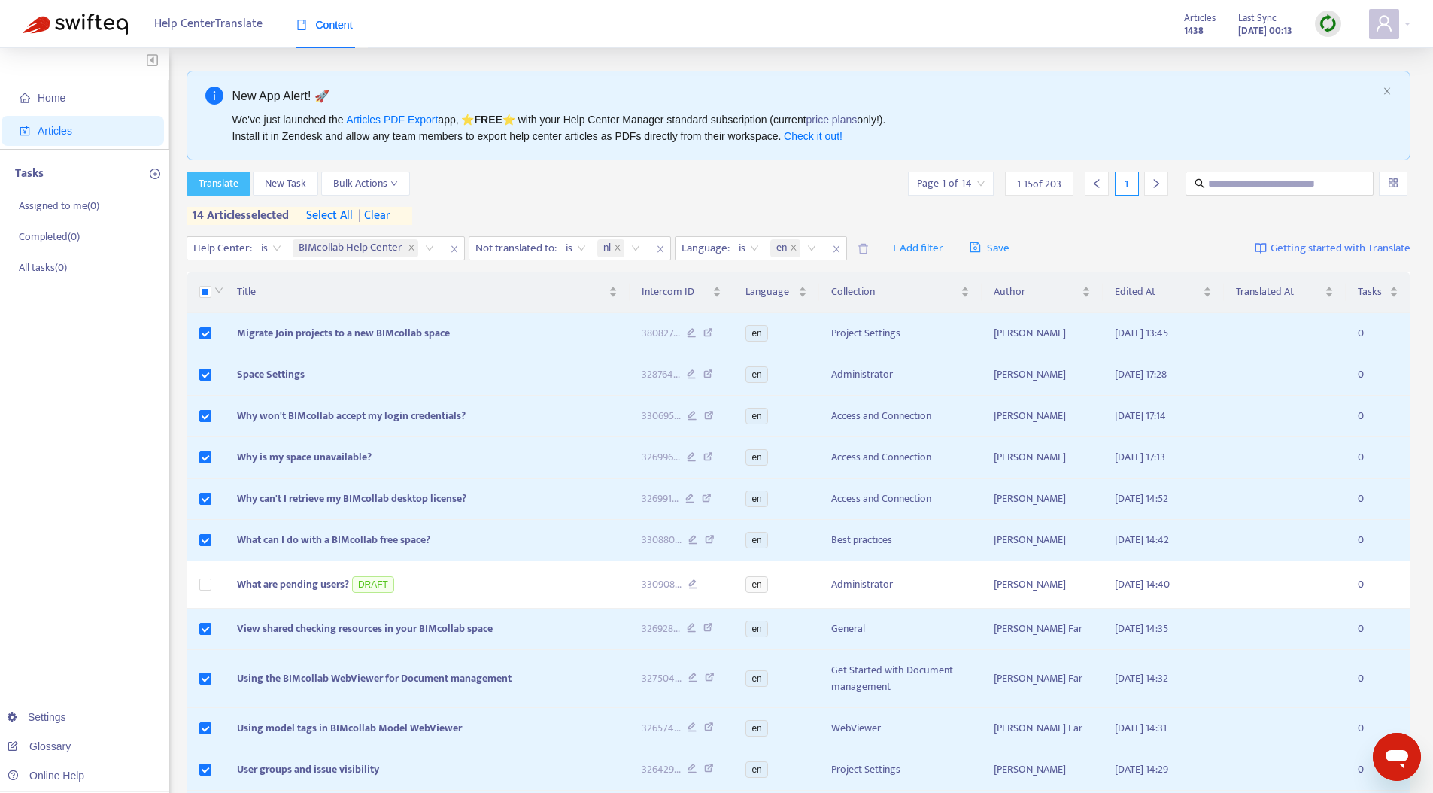
click at [207, 178] on span "Translate" at bounding box center [219, 183] width 40 height 17
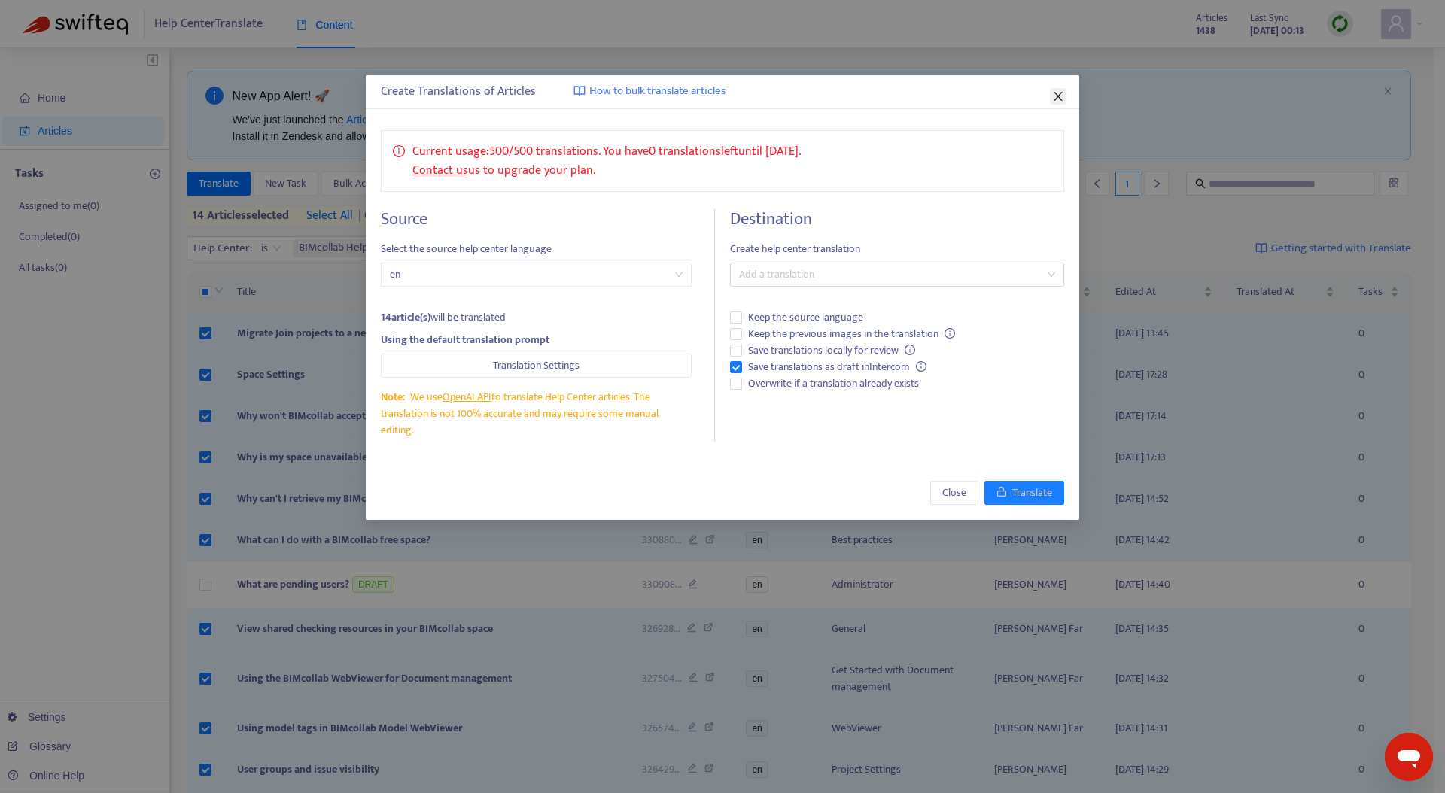
click at [1058, 96] on icon "close" at bounding box center [1058, 96] width 8 height 9
